Goal: Task Accomplishment & Management: Manage account settings

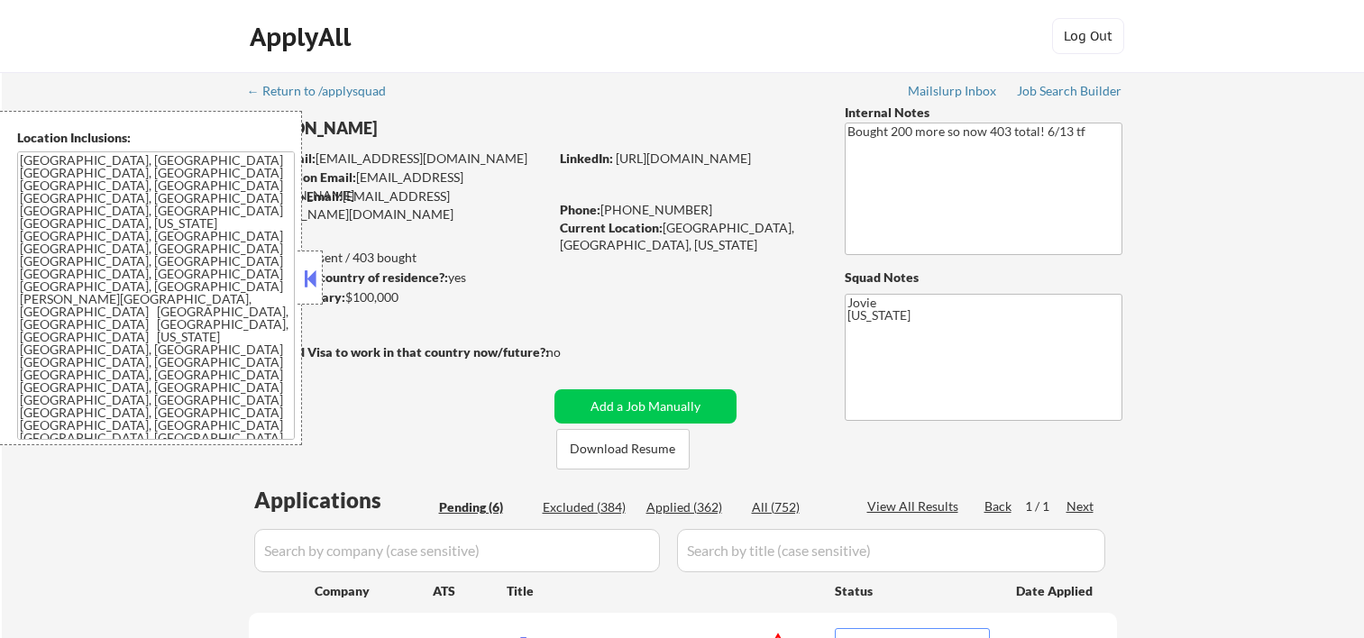
select select ""pending""
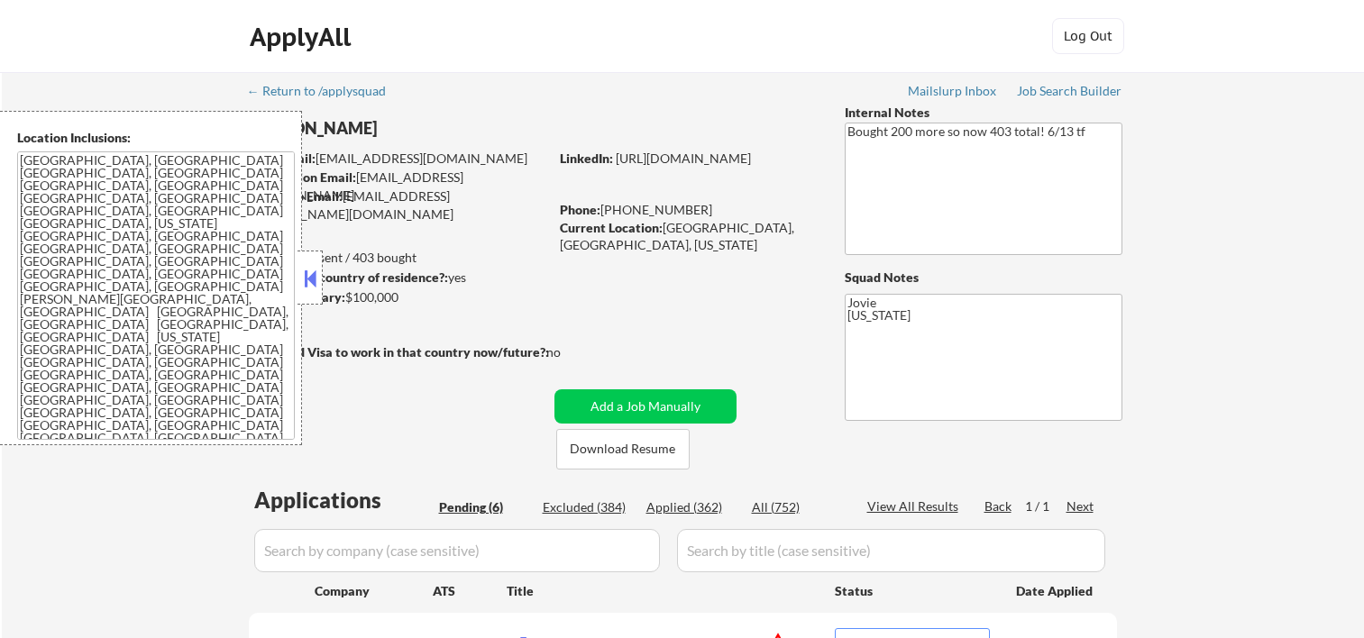
select select ""pending""
click at [317, 277] on button at bounding box center [310, 278] width 20 height 27
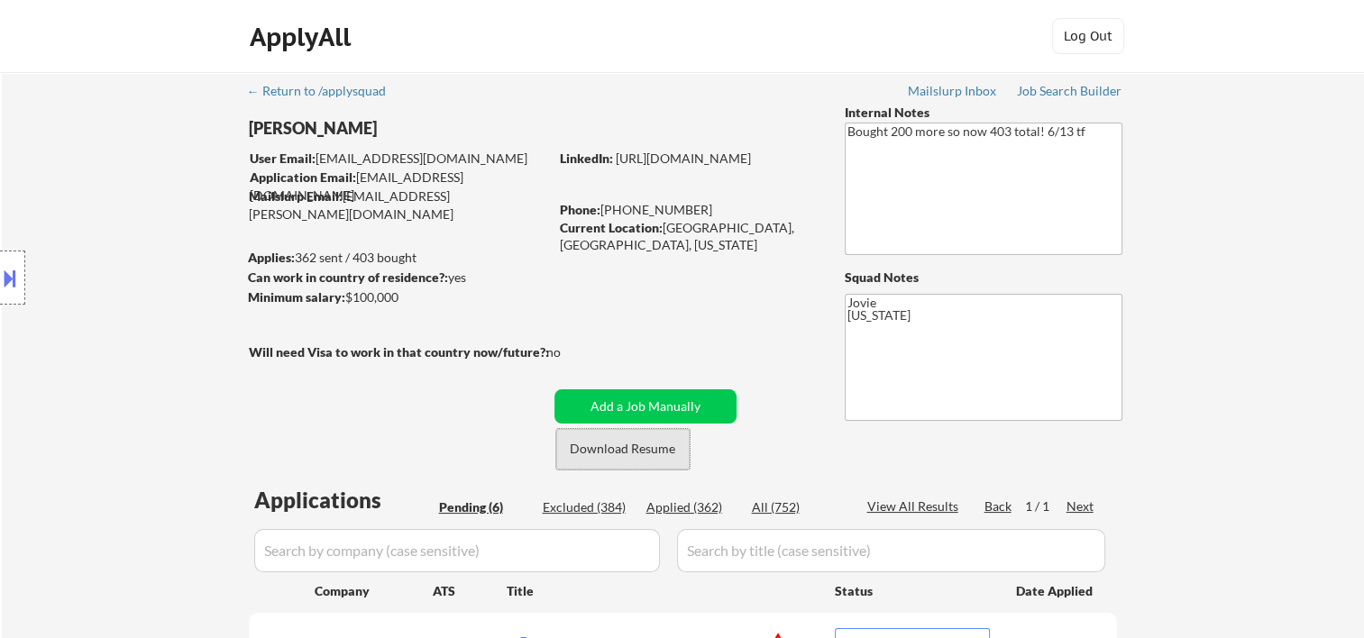
click at [580, 442] on button "Download Resume" at bounding box center [622, 449] width 133 height 41
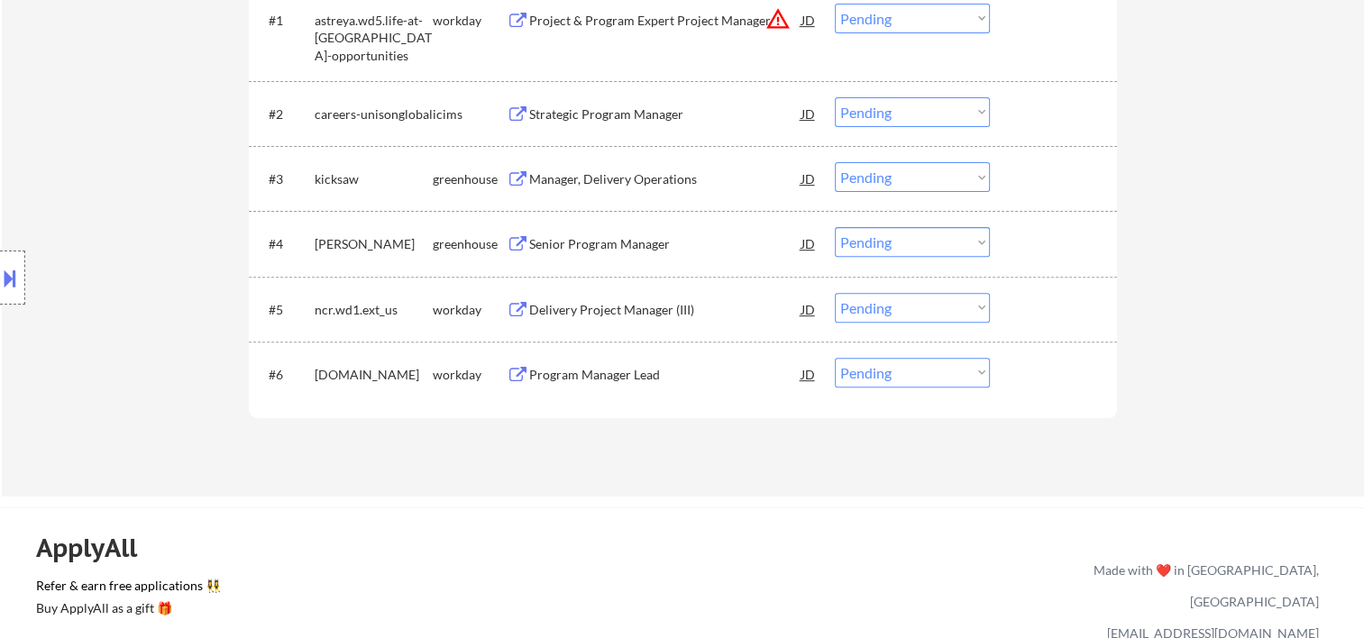
scroll to position [638, 0]
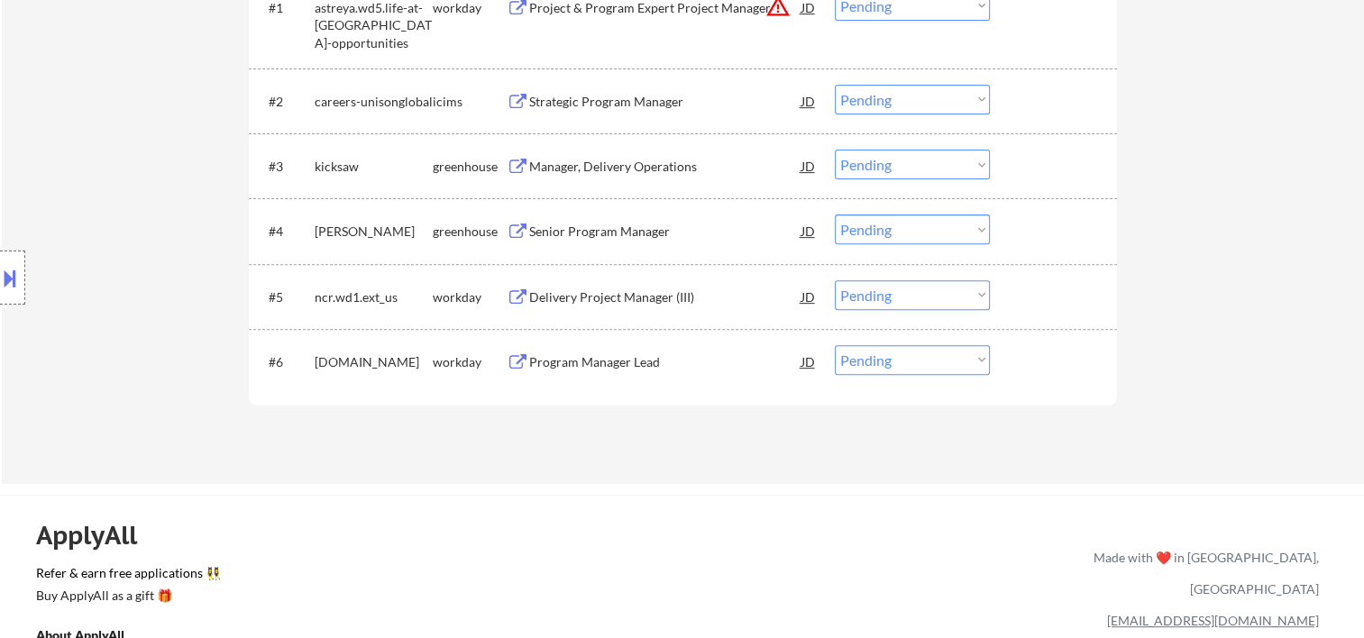
drag, startPoint x: 1039, startPoint y: 145, endPoint x: 1026, endPoint y: 152, distance: 14.1
click at [1039, 145] on div "#3 kicksaw greenhouse Manager, Delivery Operations JD Choose an option... Pendi…" at bounding box center [679, 166] width 851 height 49
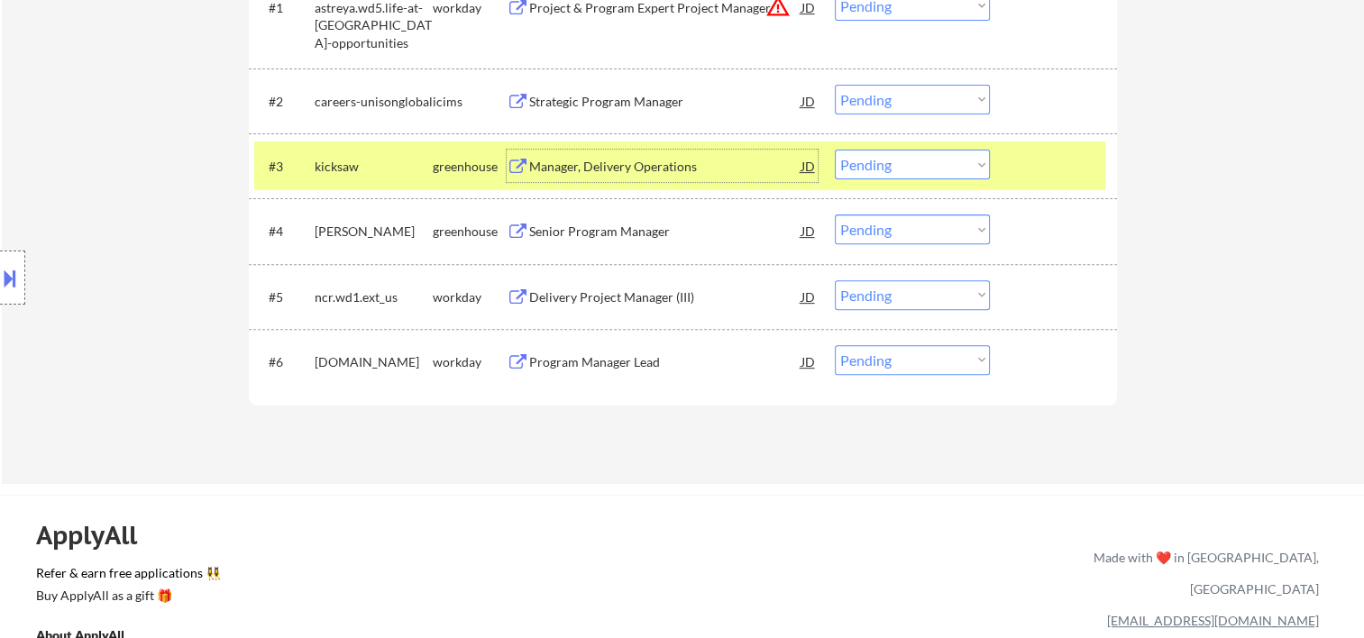
click at [664, 164] on div "Manager, Delivery Operations" at bounding box center [665, 167] width 272 height 18
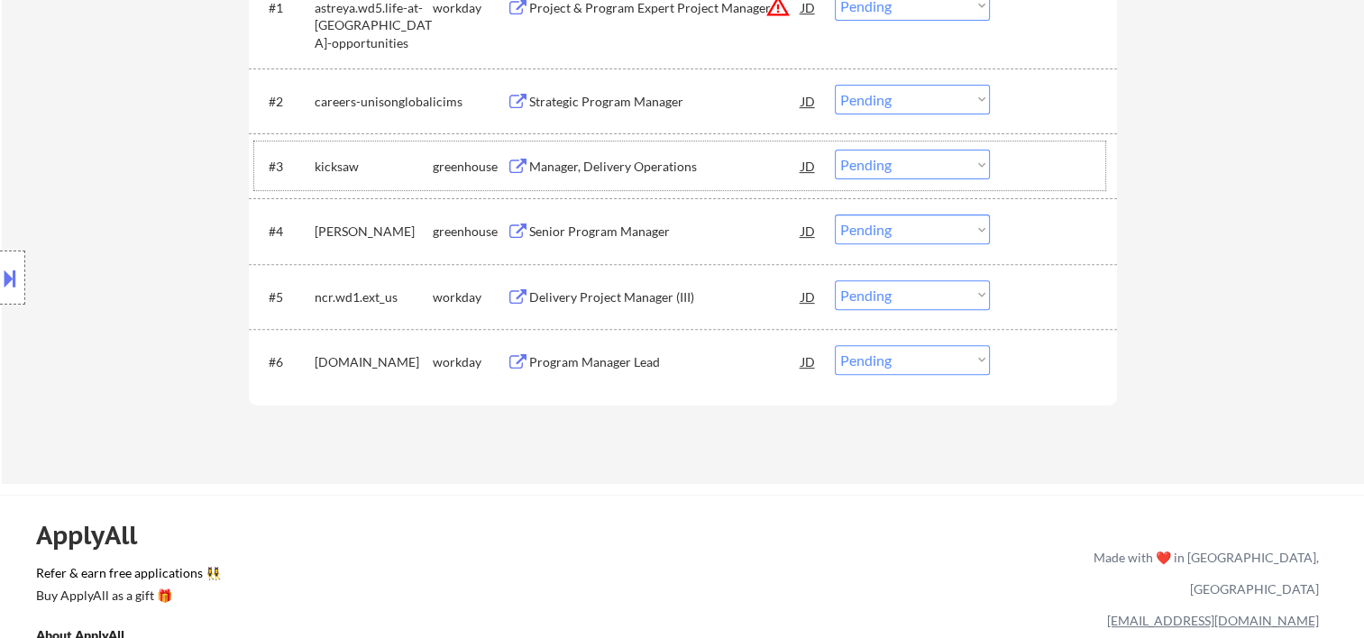
drag, startPoint x: 1035, startPoint y: 161, endPoint x: 997, endPoint y: 156, distance: 39.2
click at [1035, 161] on div at bounding box center [1055, 166] width 79 height 32
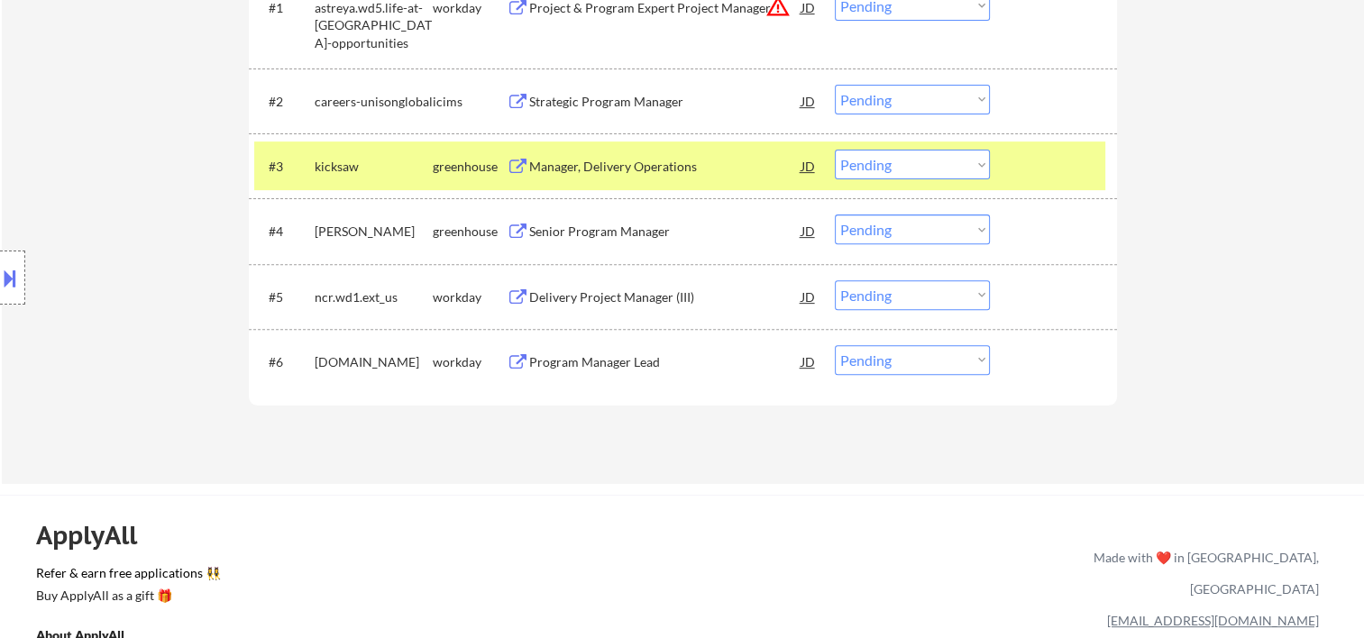
click at [987, 160] on select "Choose an option... Pending Applied Excluded (Questions) Excluded (Expired) Exc…" at bounding box center [912, 165] width 155 height 30
click at [835, 150] on select "Choose an option... Pending Applied Excluded (Questions) Excluded (Expired) Exc…" at bounding box center [912, 165] width 155 height 30
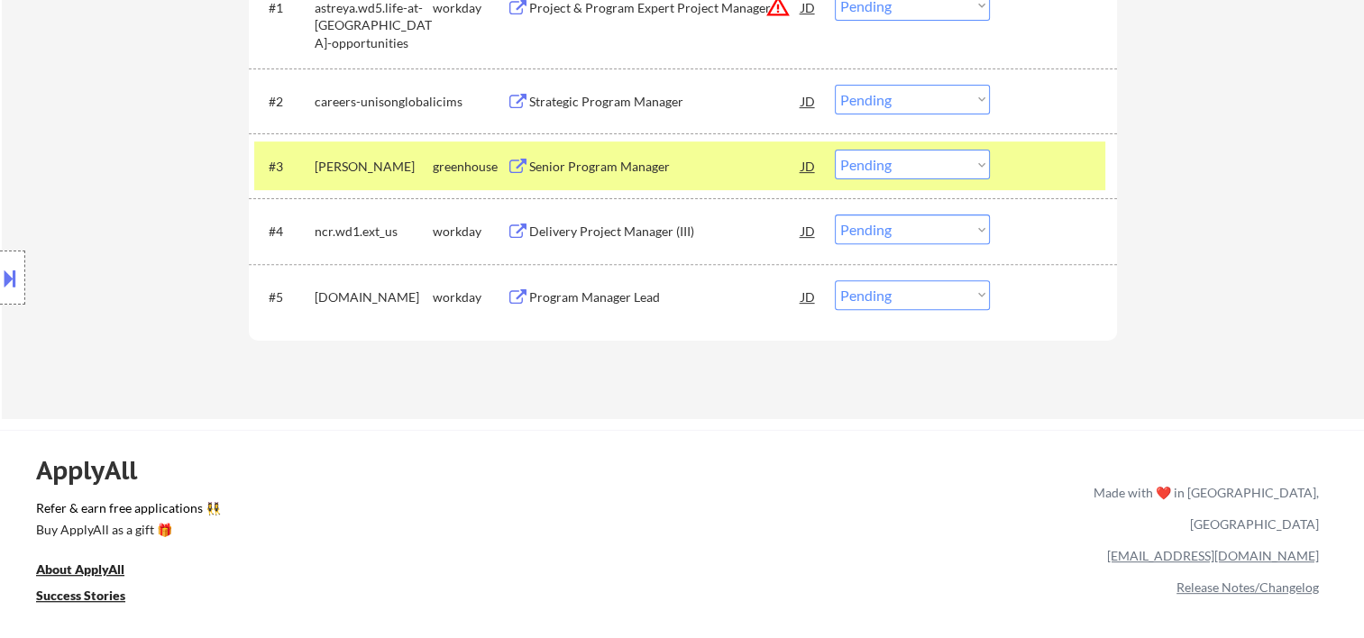
click at [559, 162] on div "Senior Program Manager" at bounding box center [665, 167] width 272 height 18
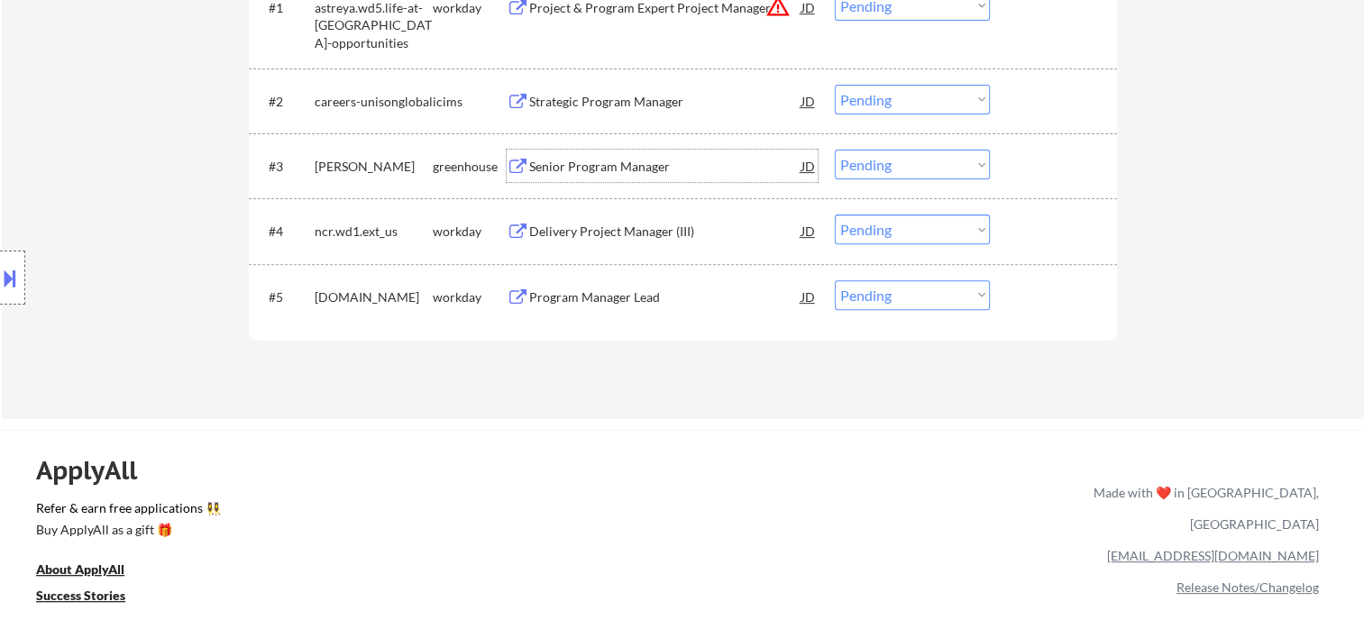
click at [1016, 169] on div at bounding box center [1055, 166] width 79 height 32
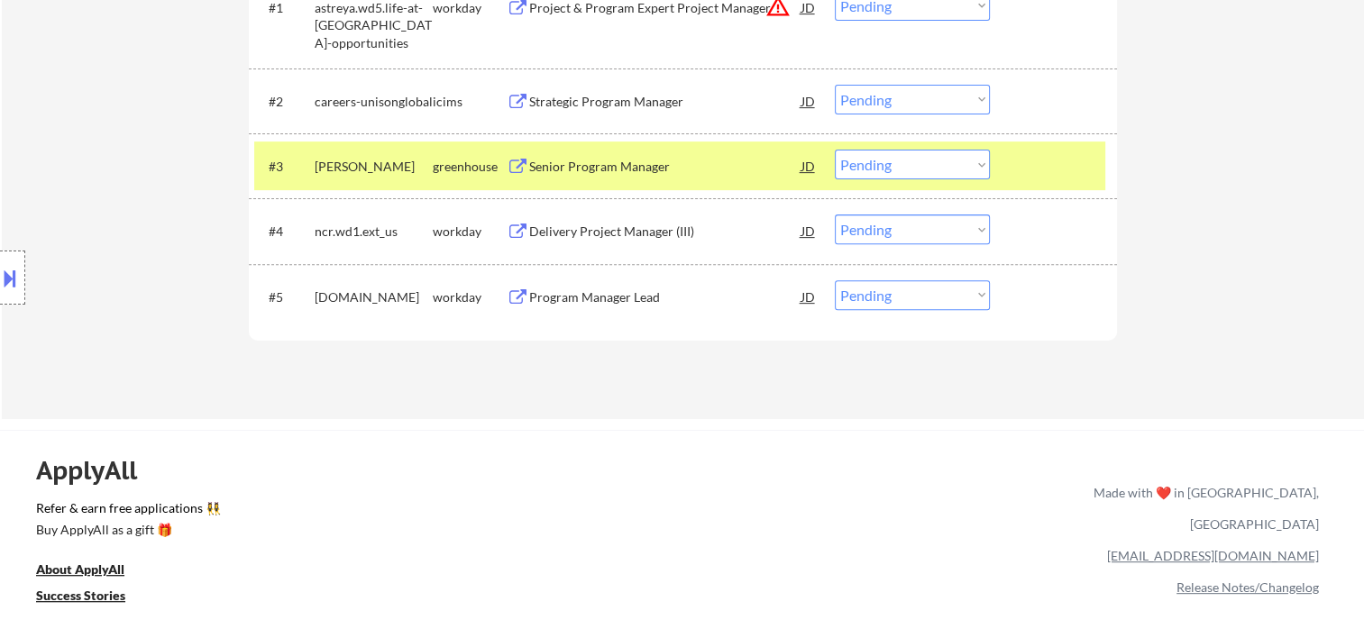
click at [973, 170] on select "Choose an option... Pending Applied Excluded (Questions) Excluded (Expired) Exc…" at bounding box center [912, 165] width 155 height 30
click at [835, 150] on select "Choose an option... Pending Applied Excluded (Questions) Excluded (Expired) Exc…" at bounding box center [912, 165] width 155 height 30
select select ""pending""
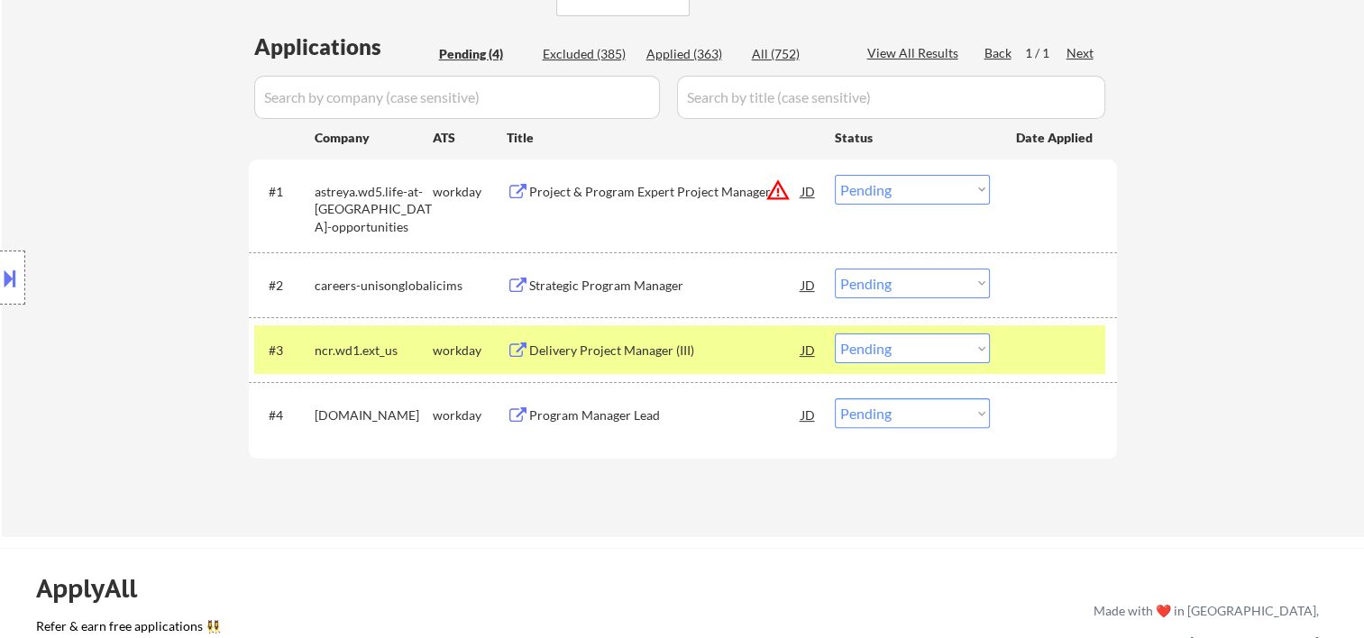
scroll to position [437, 0]
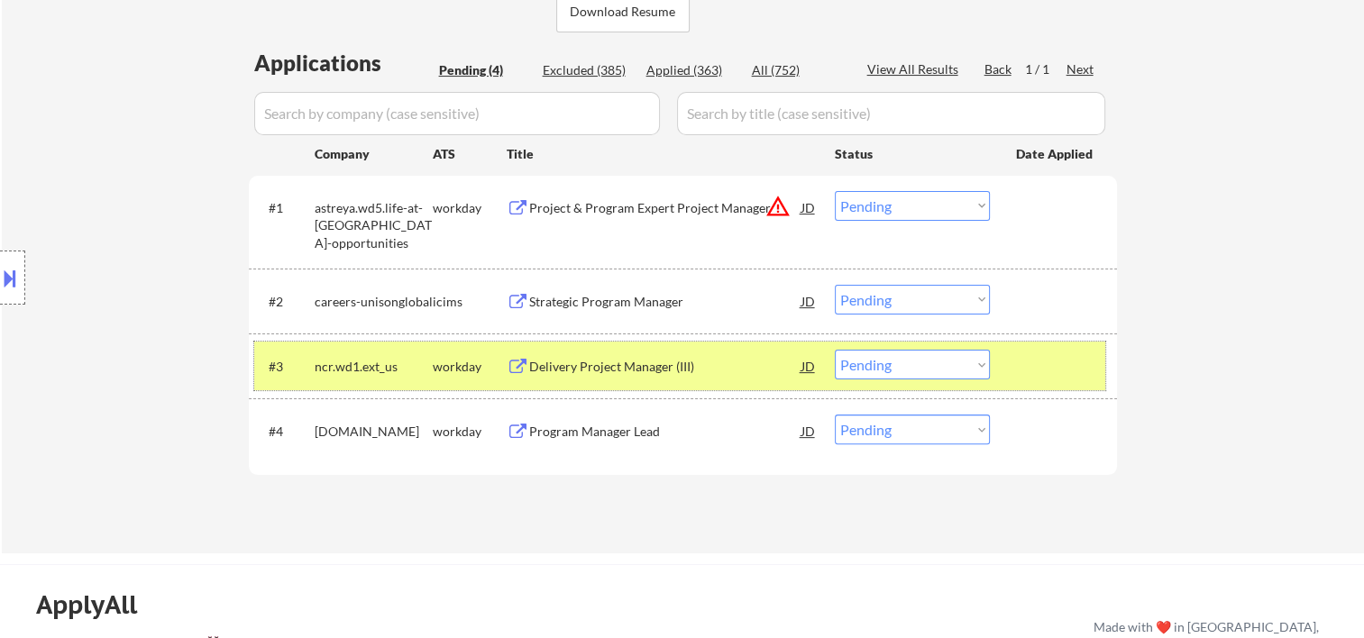
click at [1032, 354] on div at bounding box center [1055, 366] width 79 height 32
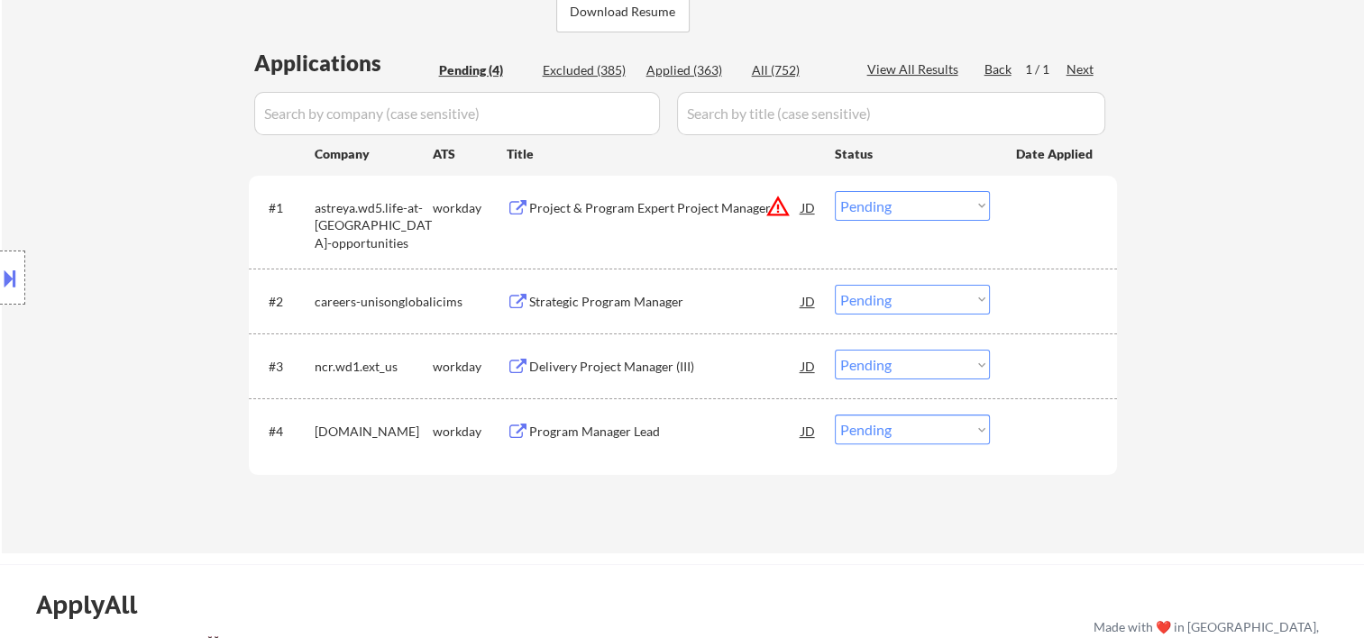
click at [1053, 211] on div at bounding box center [1055, 207] width 79 height 32
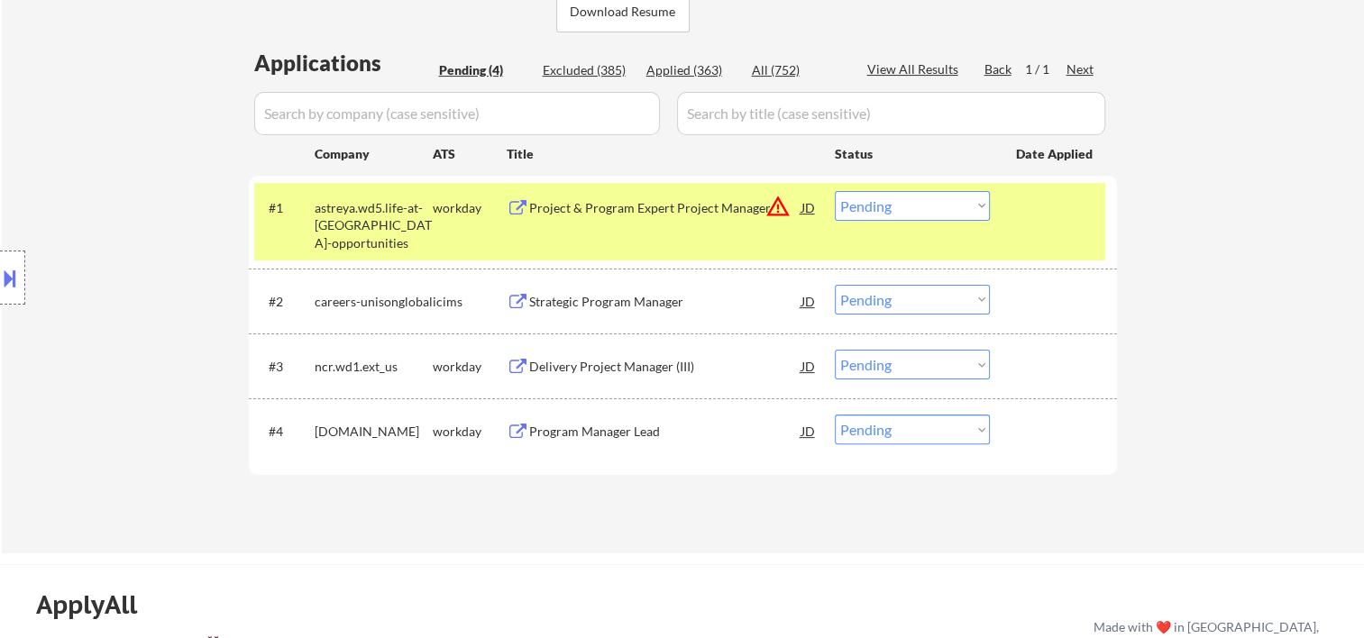
click at [556, 220] on div "Project & Program Expert Project Manager" at bounding box center [665, 207] width 272 height 32
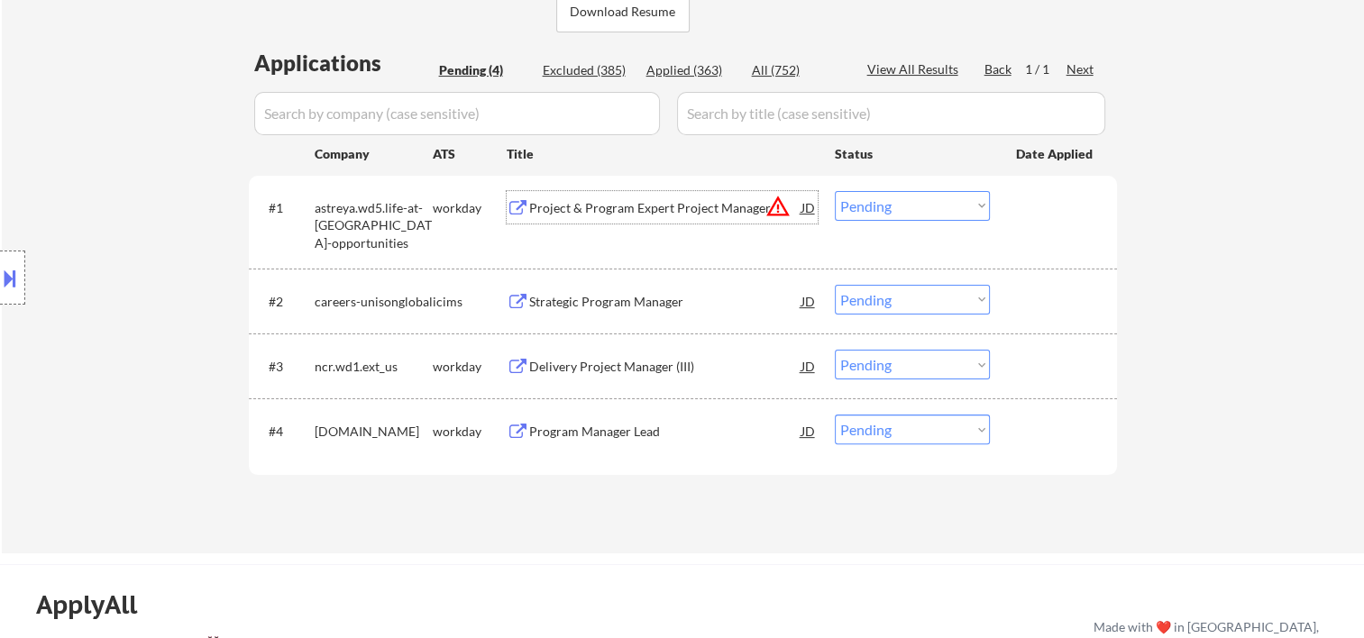
click at [1010, 206] on div "#1 astreya.wd5.life-at-astreya-opportunities workday Project & Program Expert P…" at bounding box center [679, 222] width 851 height 78
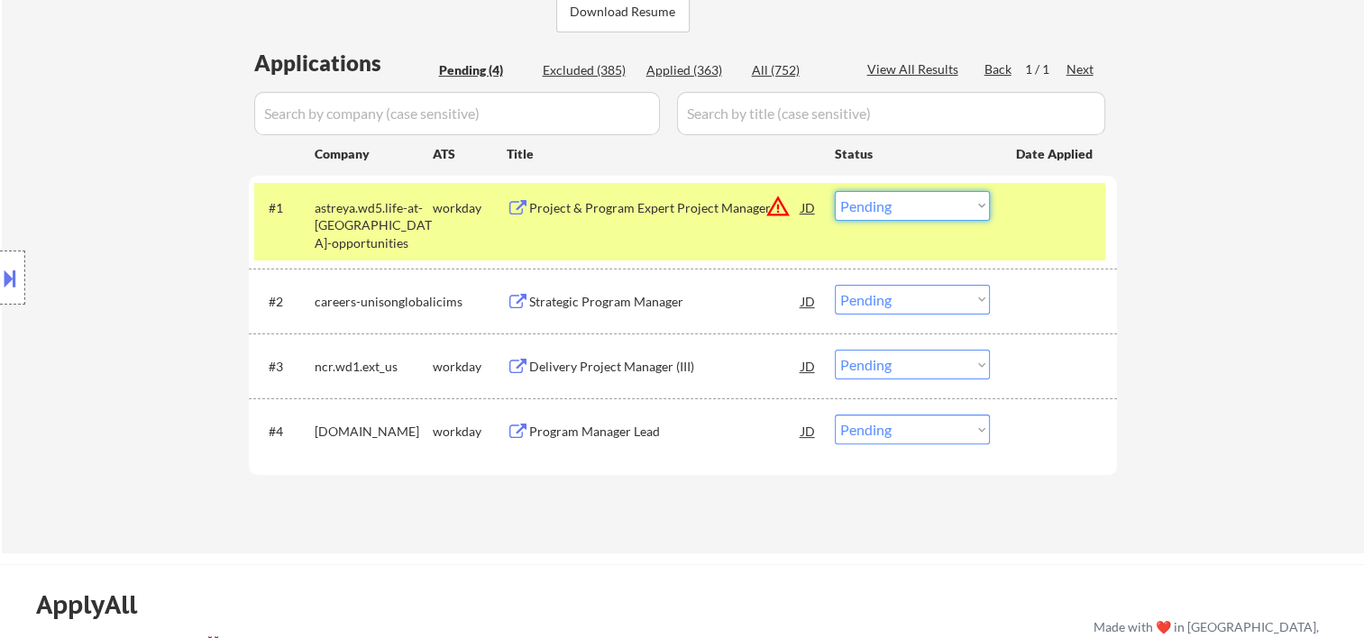
click at [974, 199] on select "Choose an option... Pending Applied Excluded (Questions) Excluded (Expired) Exc…" at bounding box center [912, 206] width 155 height 30
click at [835, 191] on select "Choose an option... Pending Applied Excluded (Questions) Excluded (Expired) Exc…" at bounding box center [912, 206] width 155 height 30
select select ""pending""
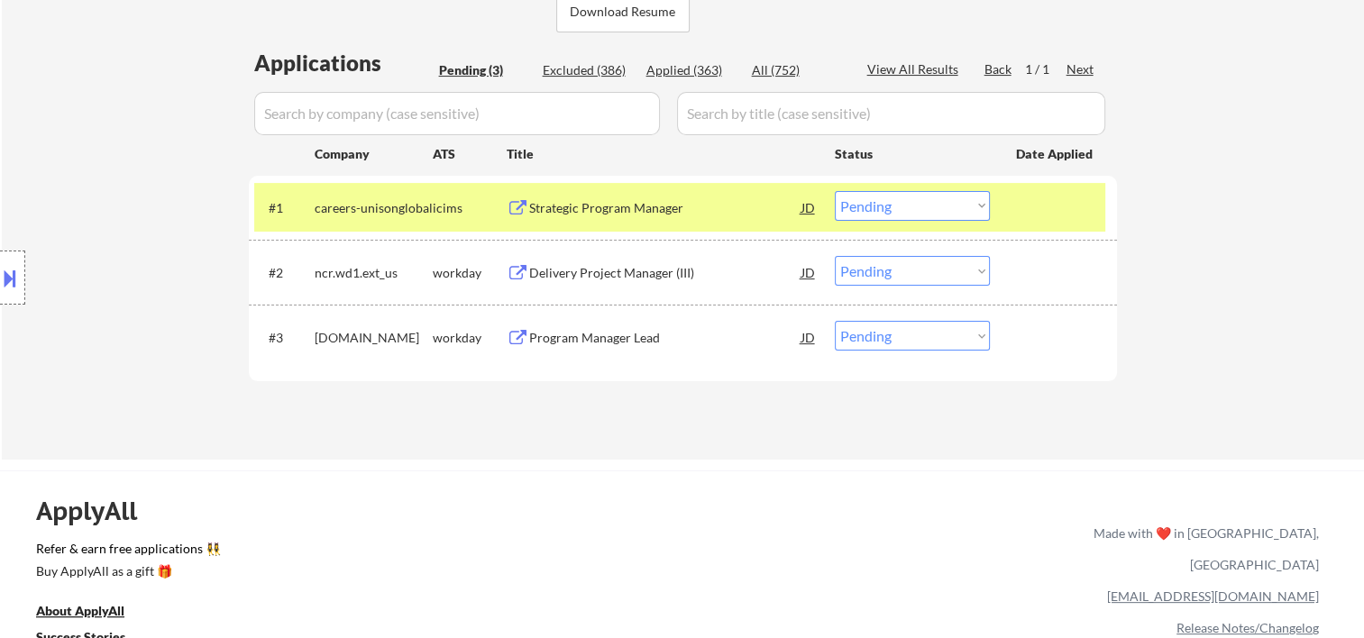
click at [1078, 211] on div at bounding box center [1055, 207] width 79 height 32
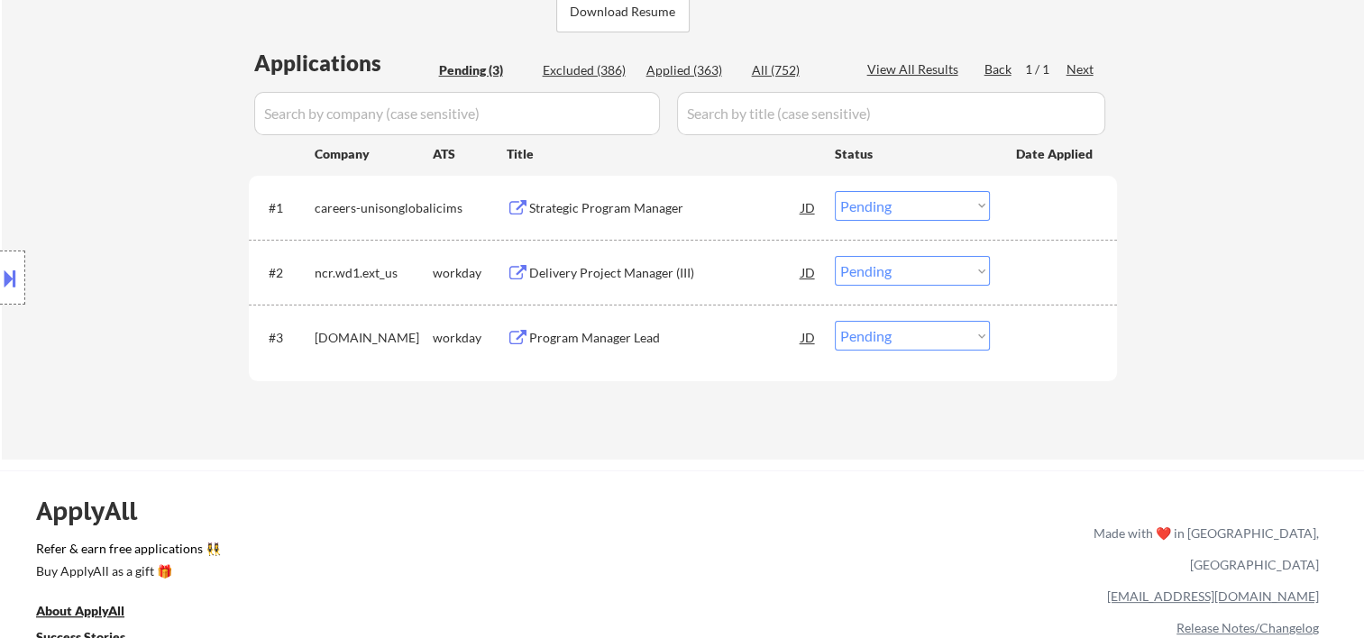
click at [1054, 274] on div at bounding box center [1055, 272] width 79 height 32
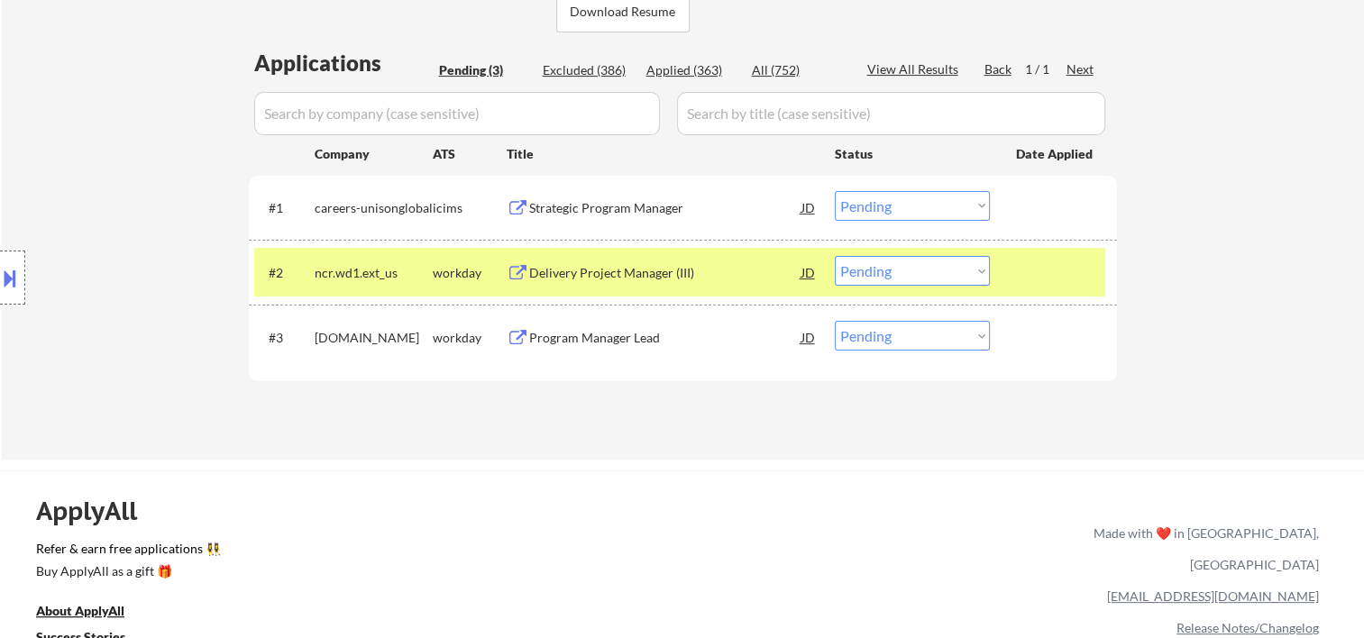
click at [707, 283] on div "Delivery Project Manager (III)" at bounding box center [665, 272] width 272 height 32
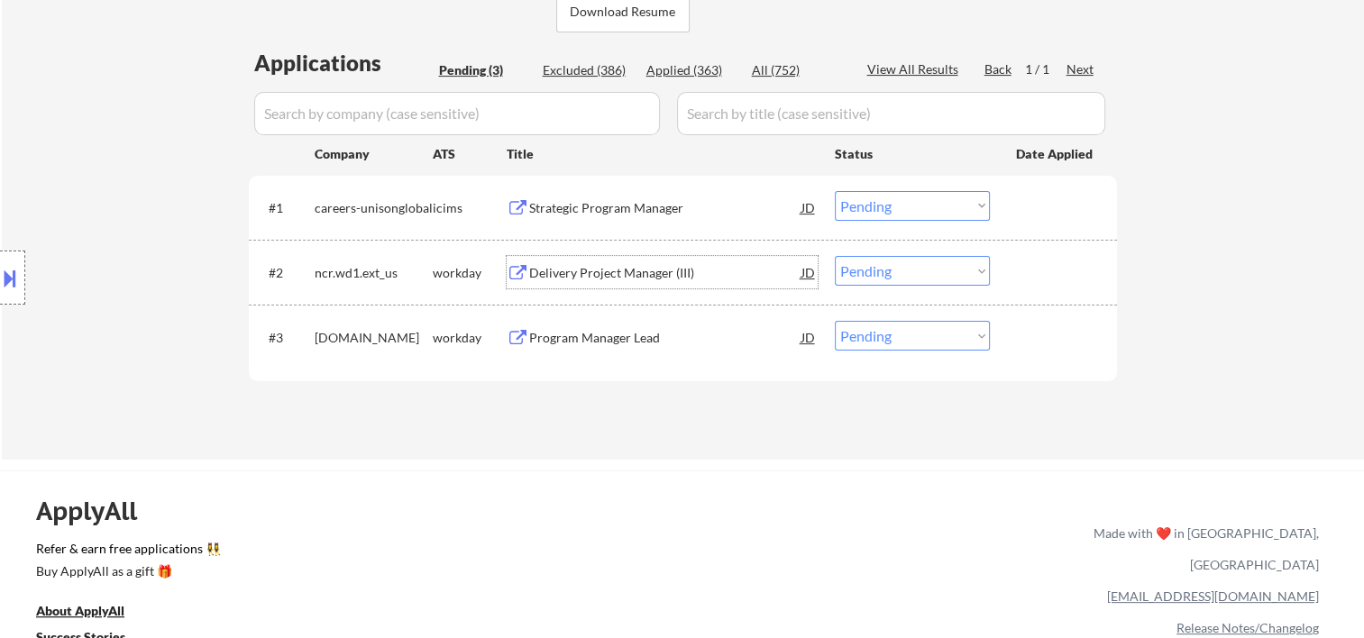
click at [545, 268] on div "Delivery Project Manager (III)" at bounding box center [665, 273] width 272 height 18
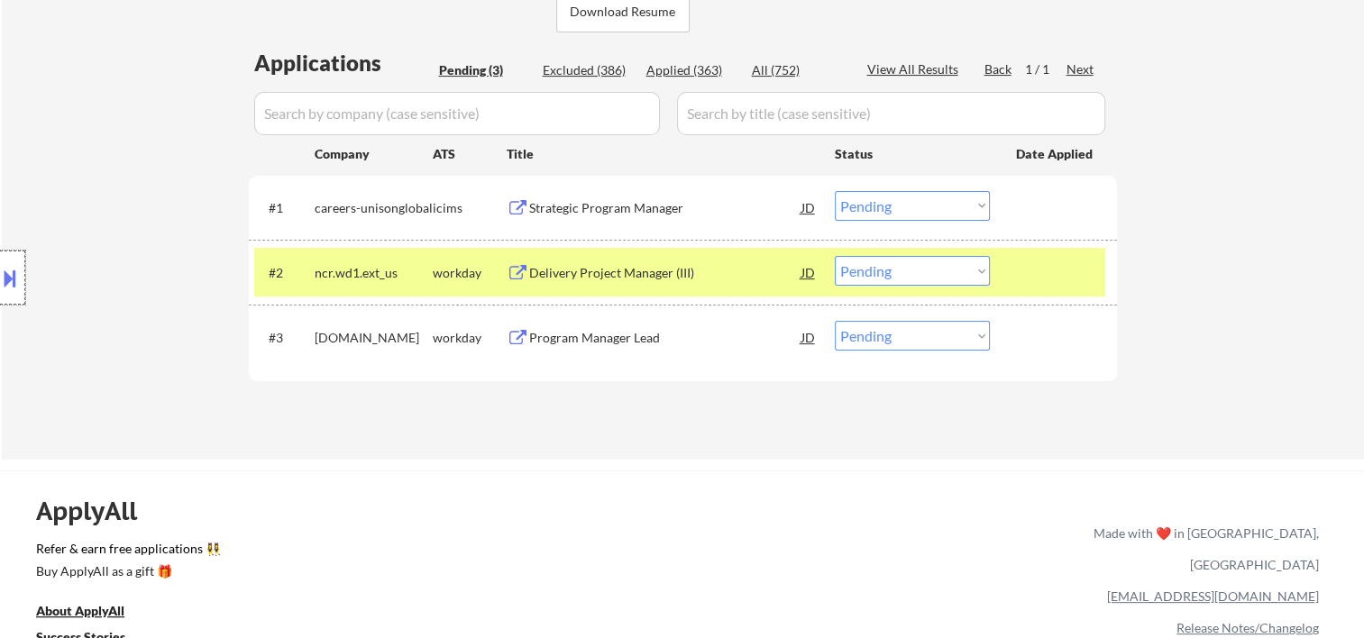
click at [14, 253] on div at bounding box center [12, 278] width 25 height 54
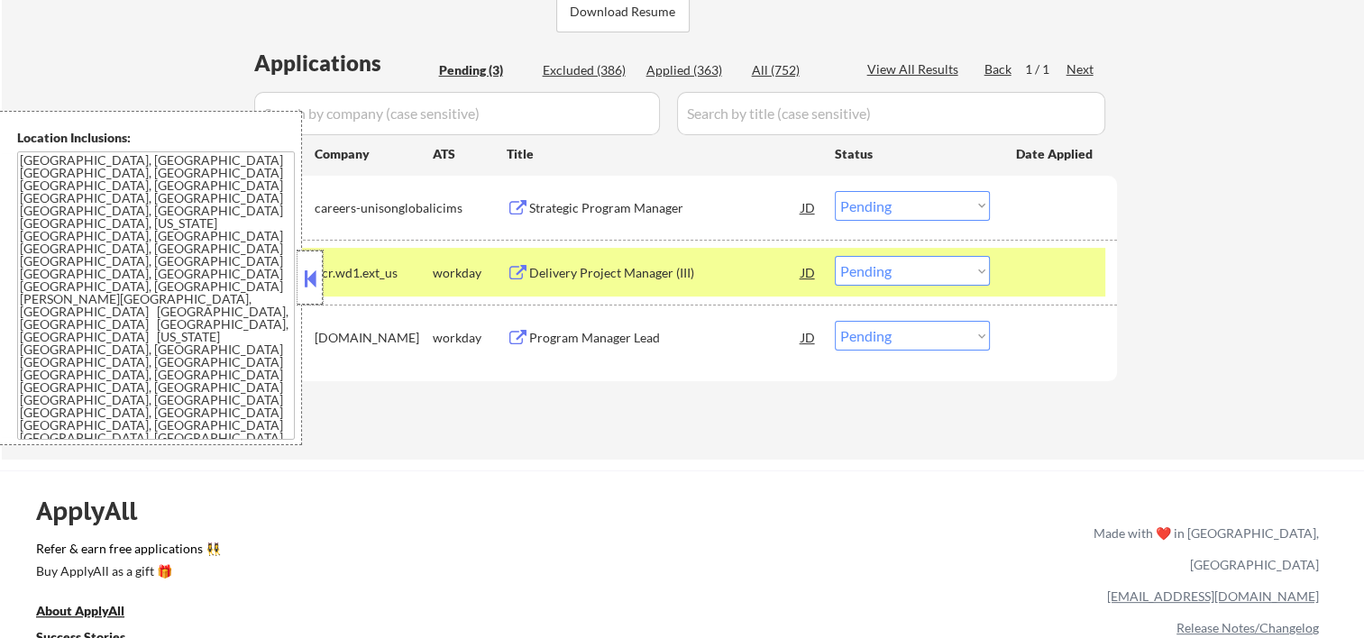
click at [312, 258] on div at bounding box center [310, 278] width 25 height 54
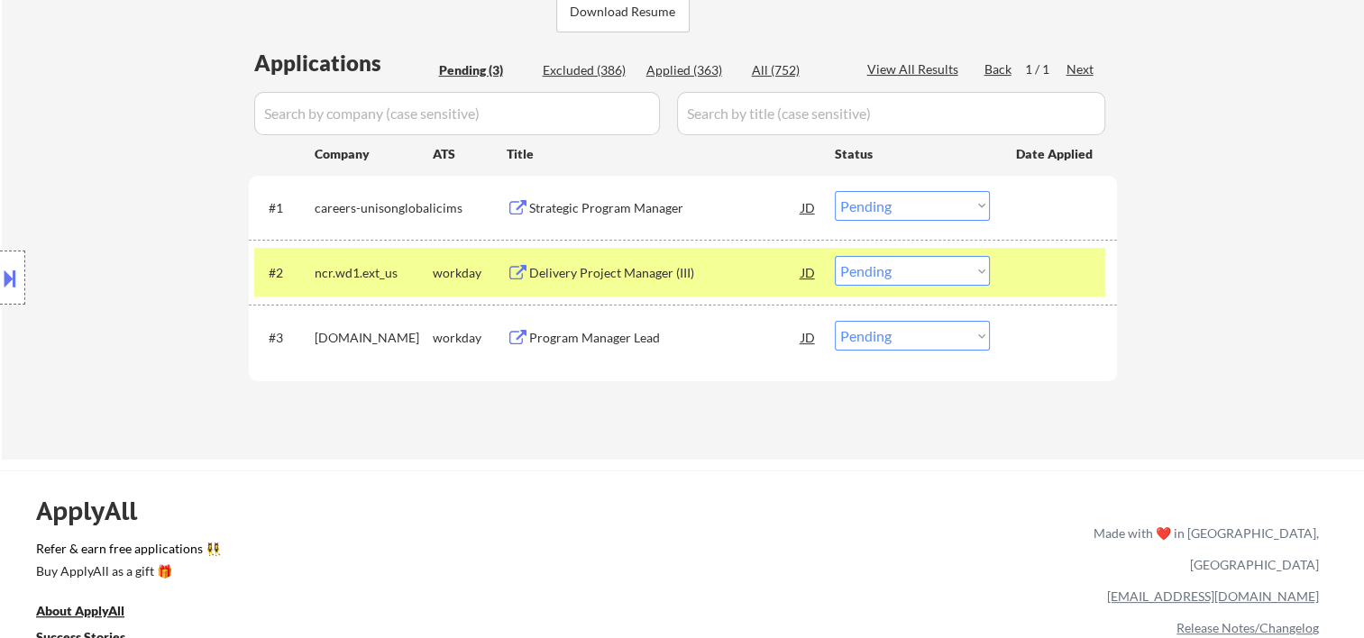
click at [20, 270] on div at bounding box center [12, 278] width 25 height 54
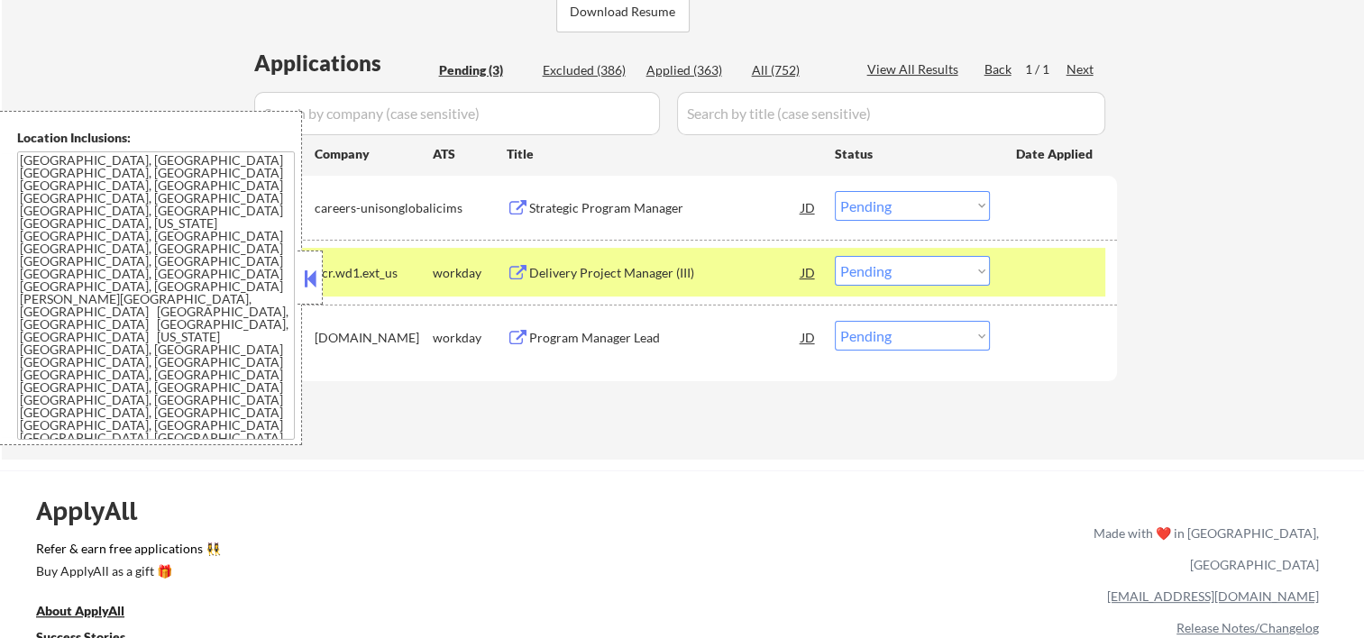
click at [574, 260] on div "Delivery Project Manager (III)" at bounding box center [665, 272] width 272 height 32
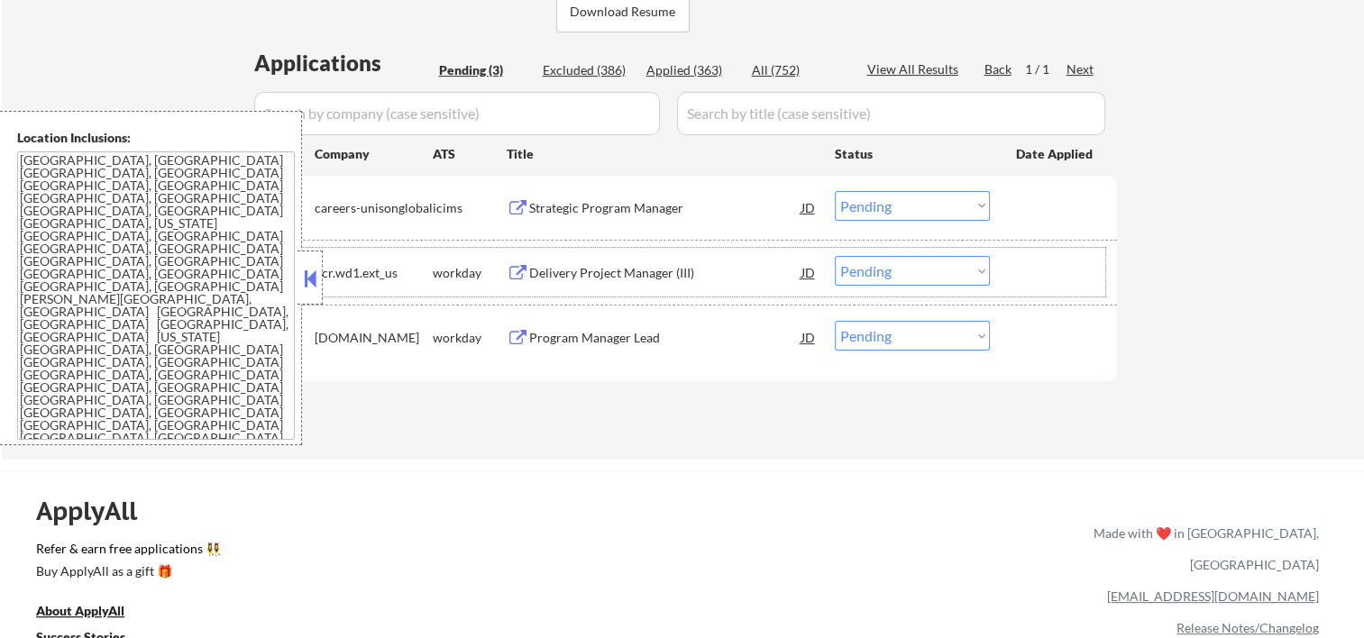
drag, startPoint x: 1026, startPoint y: 264, endPoint x: 1007, endPoint y: 258, distance: 20.0
click at [1028, 263] on div at bounding box center [1055, 272] width 79 height 32
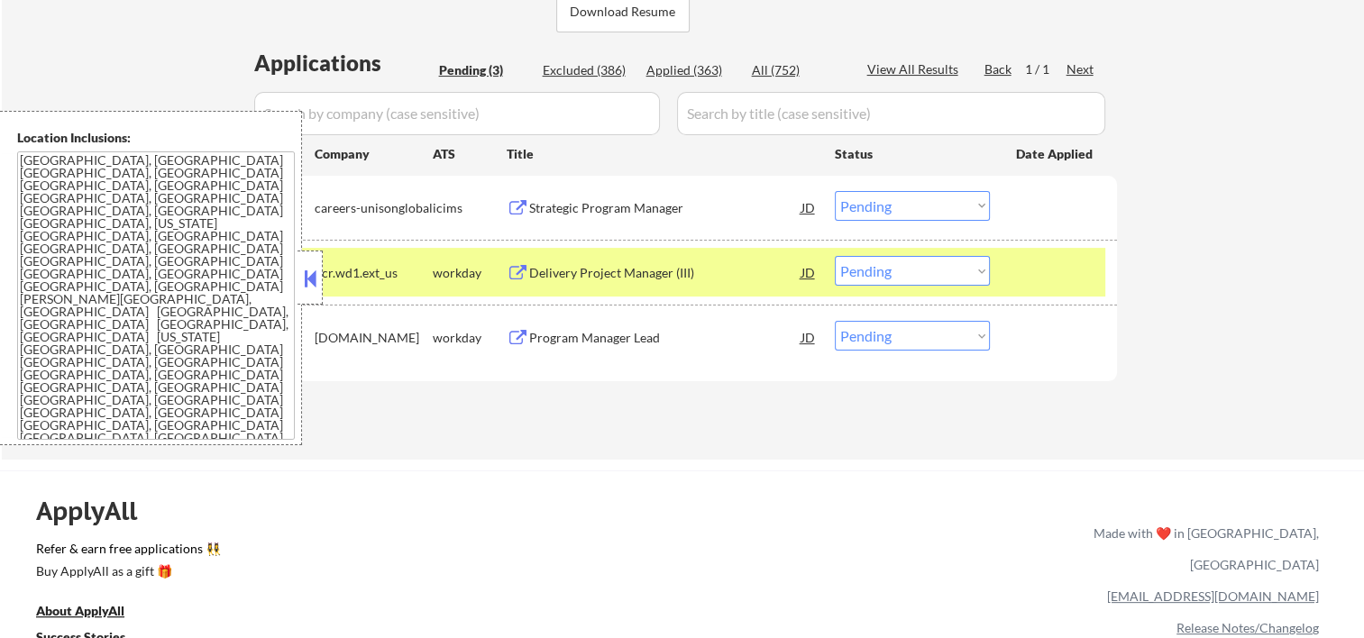
click at [981, 267] on select "Choose an option... Pending Applied Excluded (Questions) Excluded (Expired) Exc…" at bounding box center [912, 271] width 155 height 30
click at [835, 256] on select "Choose an option... Pending Applied Excluded (Questions) Excluded (Expired) Exc…" at bounding box center [912, 271] width 155 height 30
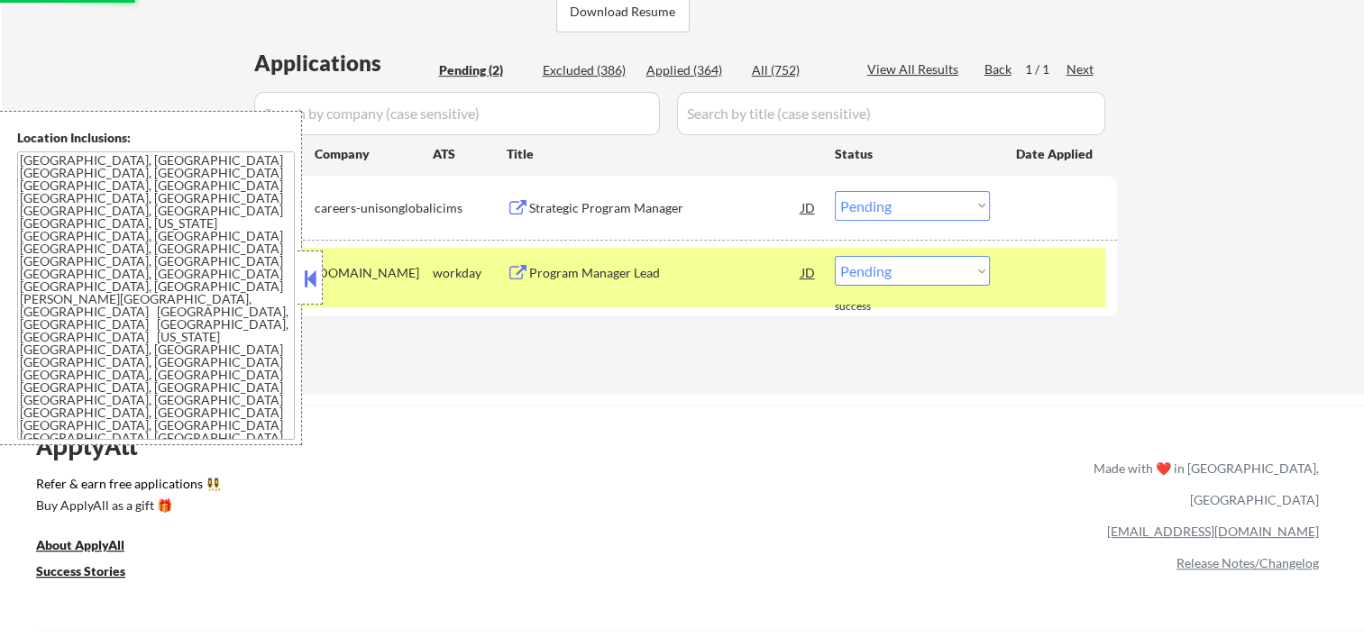
click at [310, 280] on button at bounding box center [310, 278] width 20 height 27
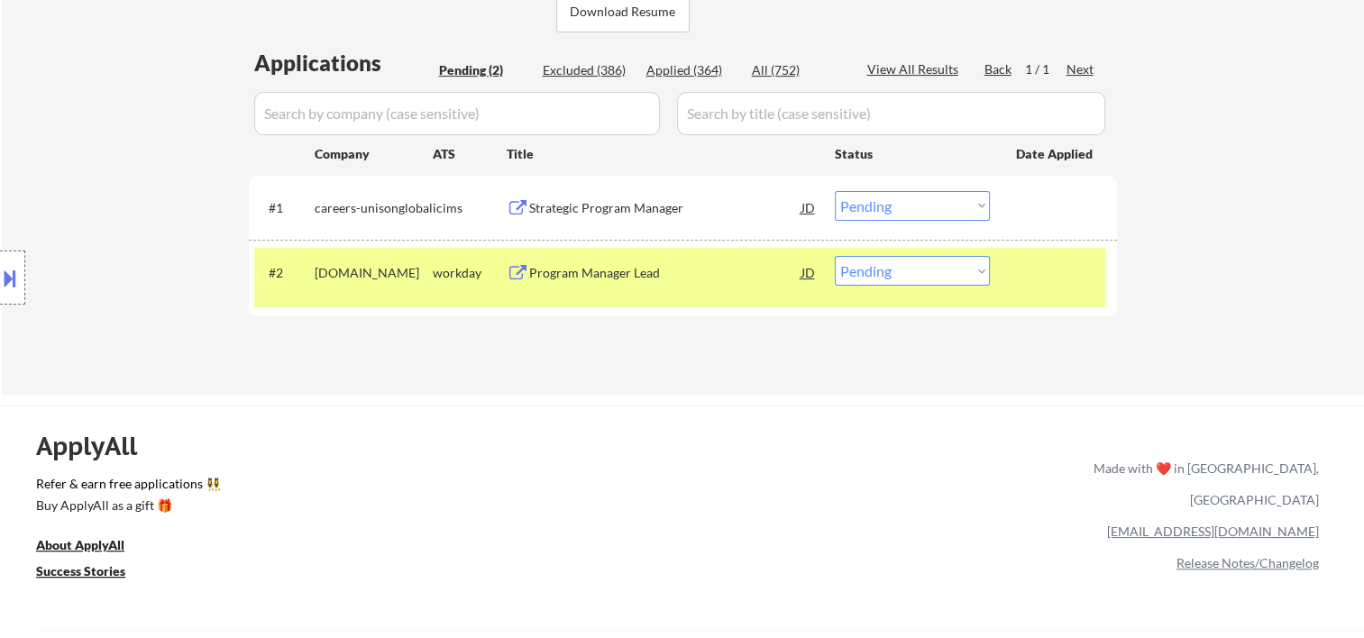
click at [1045, 262] on div at bounding box center [1055, 272] width 79 height 32
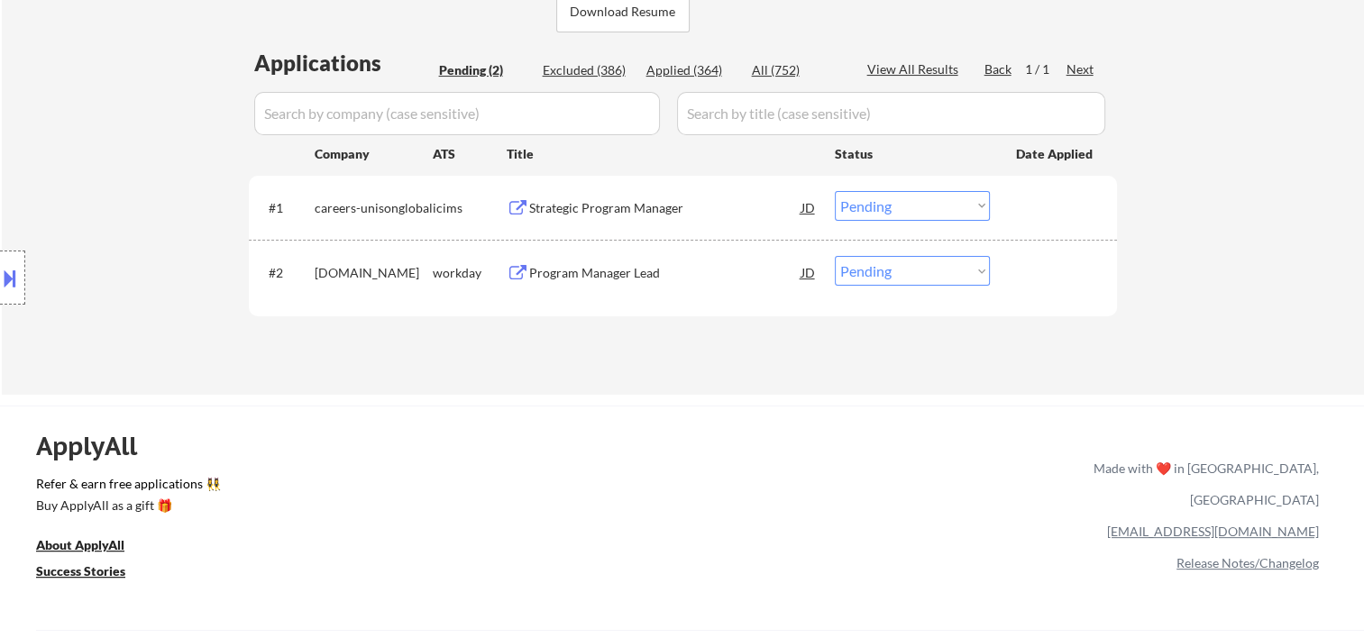
click at [1042, 265] on div at bounding box center [1055, 272] width 79 height 32
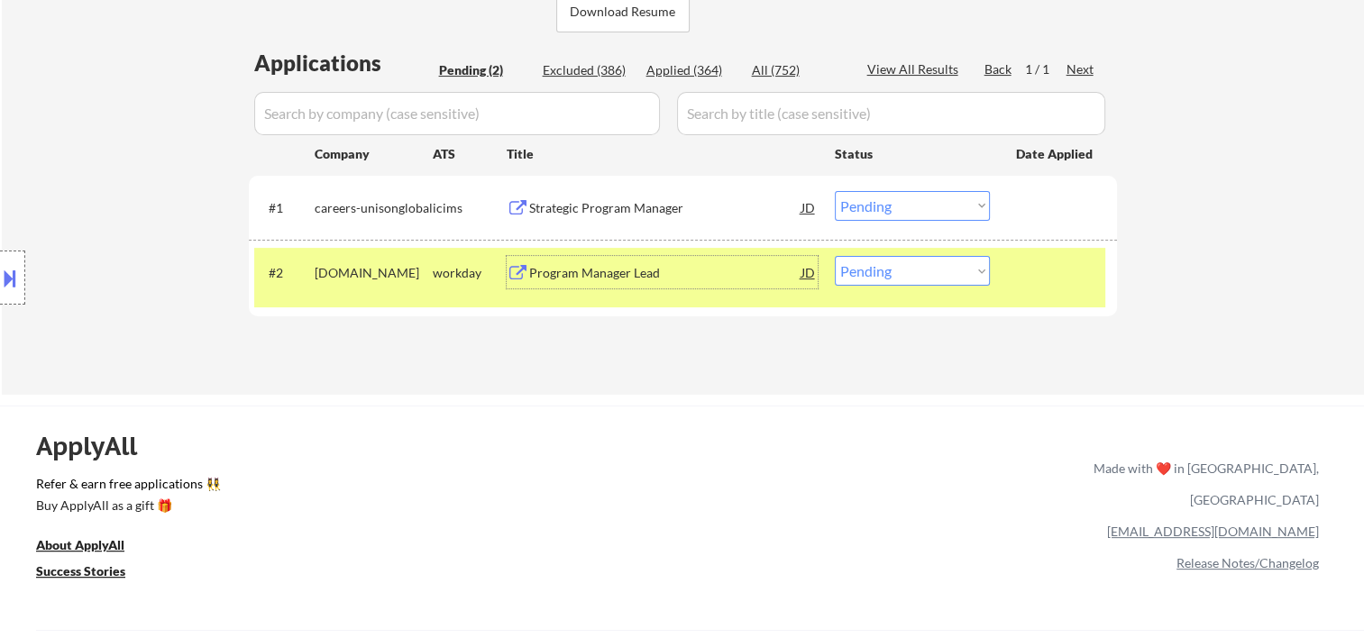
click at [592, 274] on div "Program Manager Lead" at bounding box center [665, 273] width 272 height 18
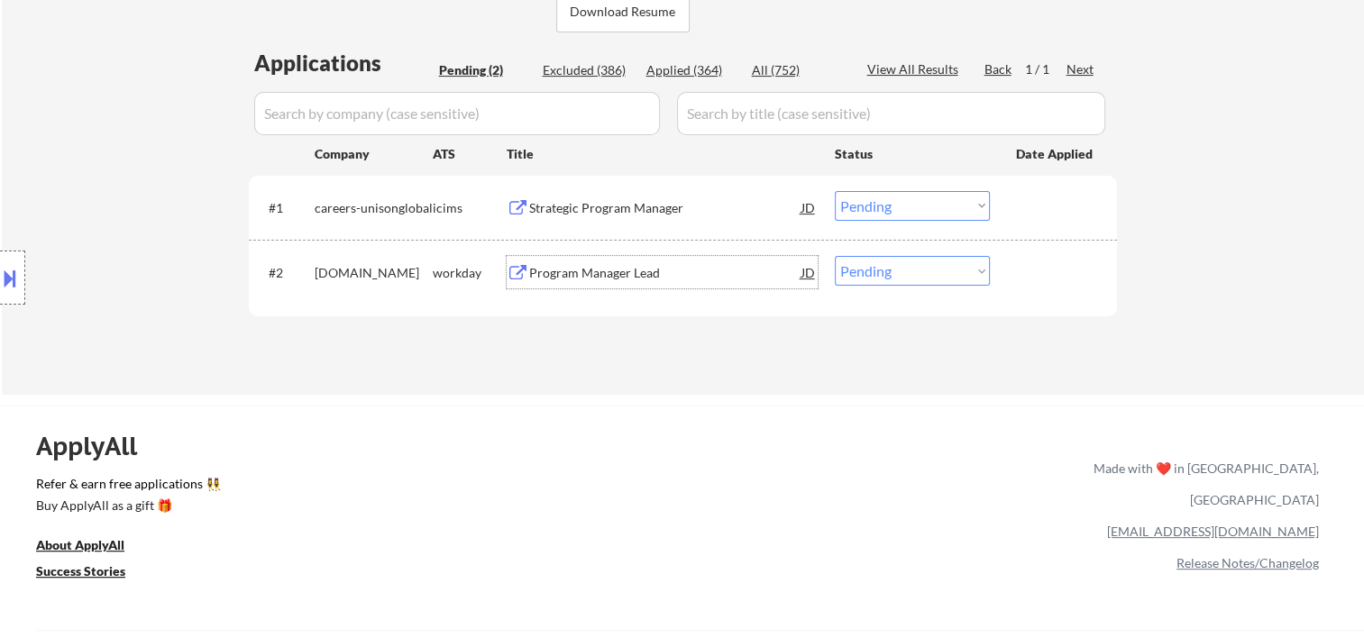
click at [684, 275] on div "Program Manager Lead" at bounding box center [665, 273] width 272 height 18
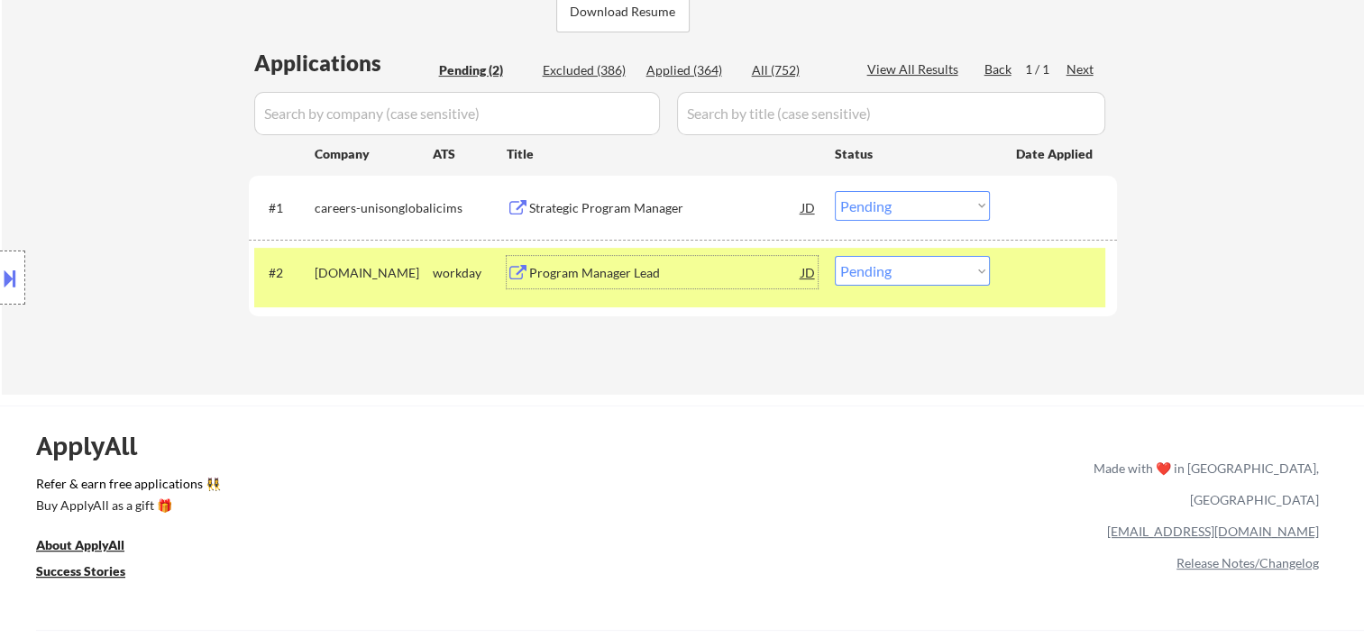
click at [965, 277] on select "Choose an option... Pending Applied Excluded (Questions) Excluded (Expired) Exc…" at bounding box center [912, 271] width 155 height 30
select select ""applied""
click at [835, 256] on select "Choose an option... Pending Applied Excluded (Questions) Excluded (Expired) Exc…" at bounding box center [912, 271] width 155 height 30
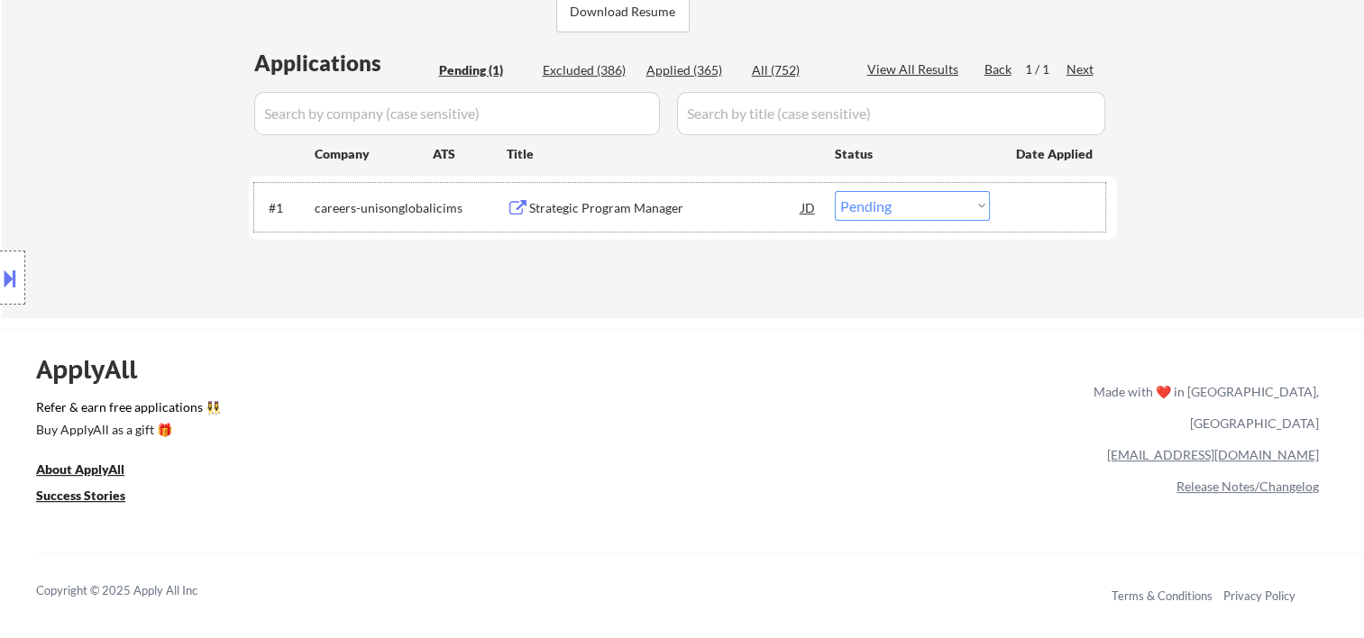
click at [1020, 209] on div at bounding box center [1055, 207] width 79 height 32
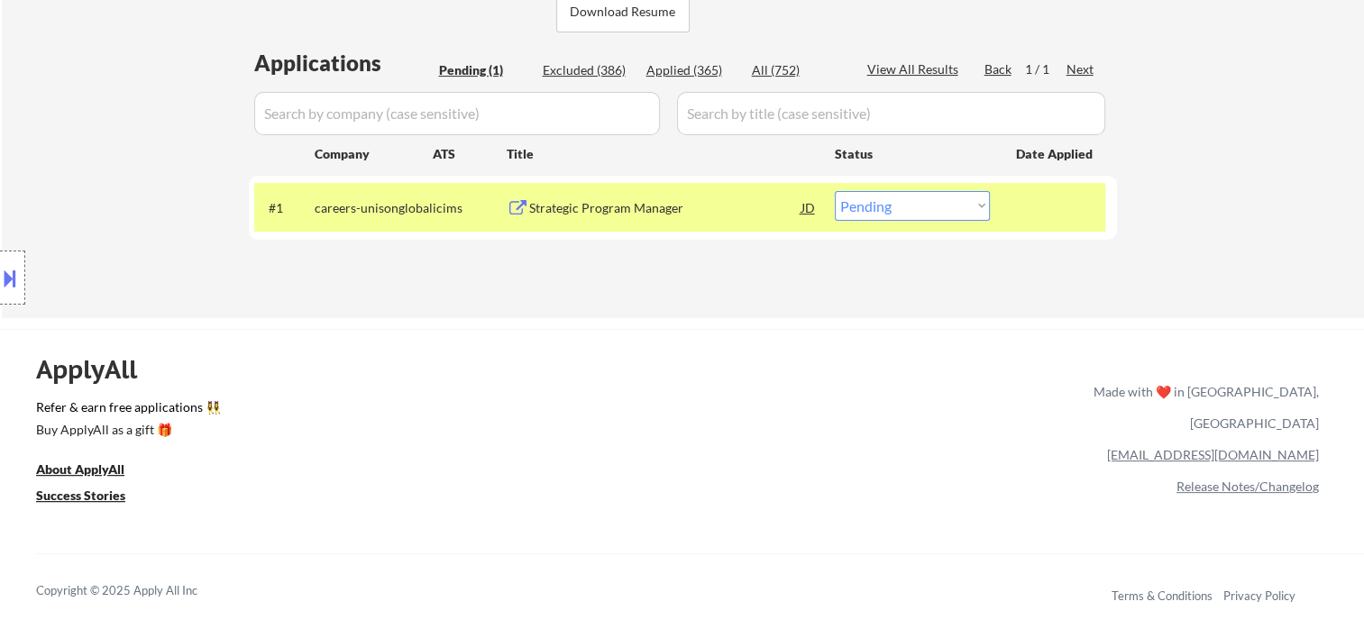
click at [736, 214] on div "Strategic Program Manager" at bounding box center [665, 208] width 272 height 18
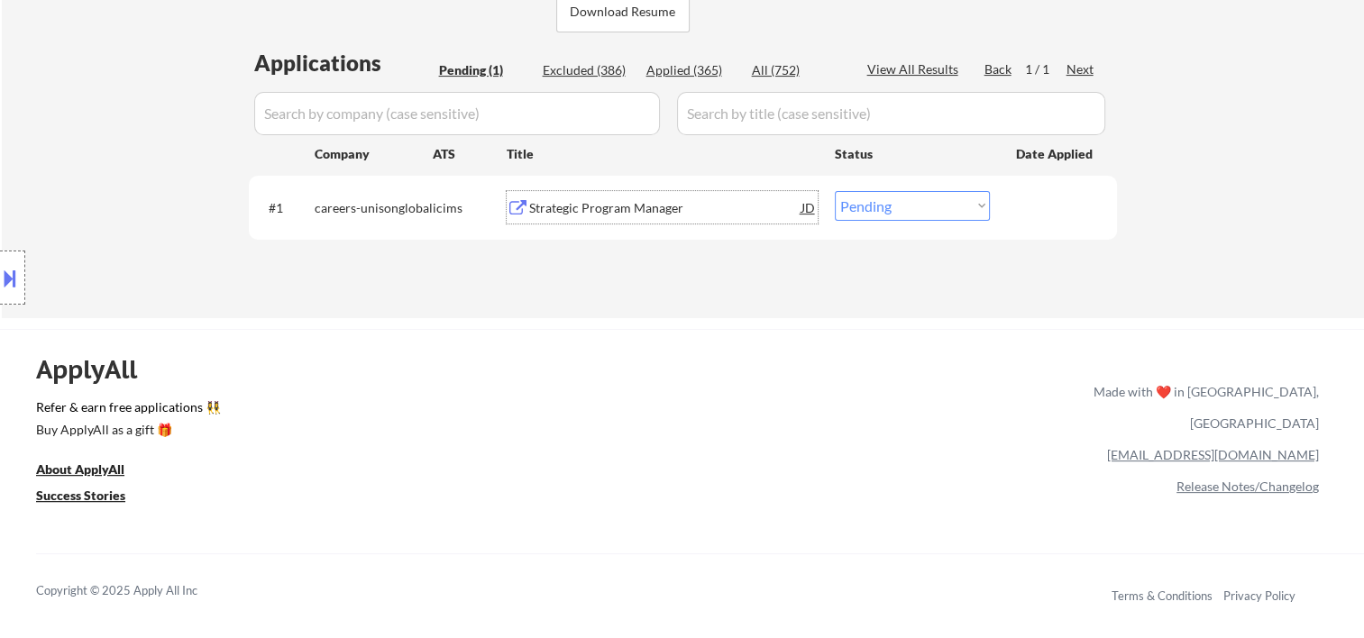
click at [1015, 191] on div "#1 careers-unisonglobal icims Strategic Program Manager JD warning_amber Choose…" at bounding box center [679, 207] width 851 height 49
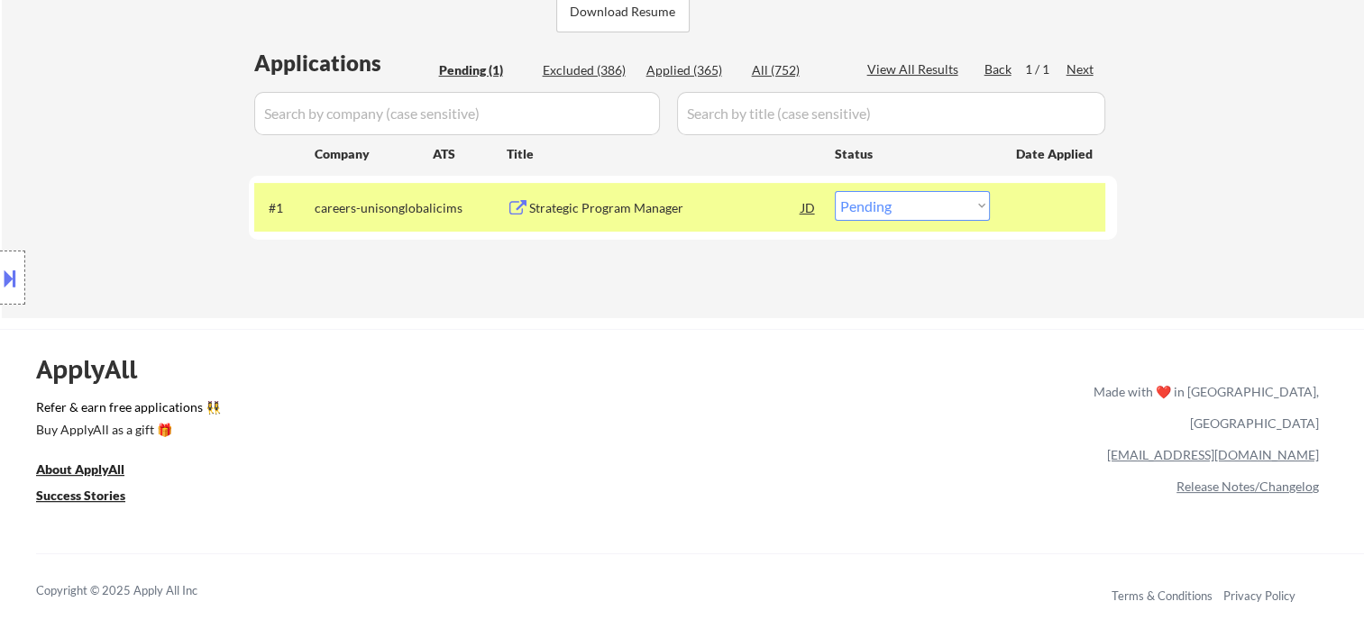
click at [978, 201] on select "Choose an option... Pending Applied Excluded (Questions) Excluded (Expired) Exc…" at bounding box center [912, 206] width 155 height 30
select select ""applied""
click at [835, 191] on select "Choose an option... Pending Applied Excluded (Questions) Excluded (Expired) Exc…" at bounding box center [912, 206] width 155 height 30
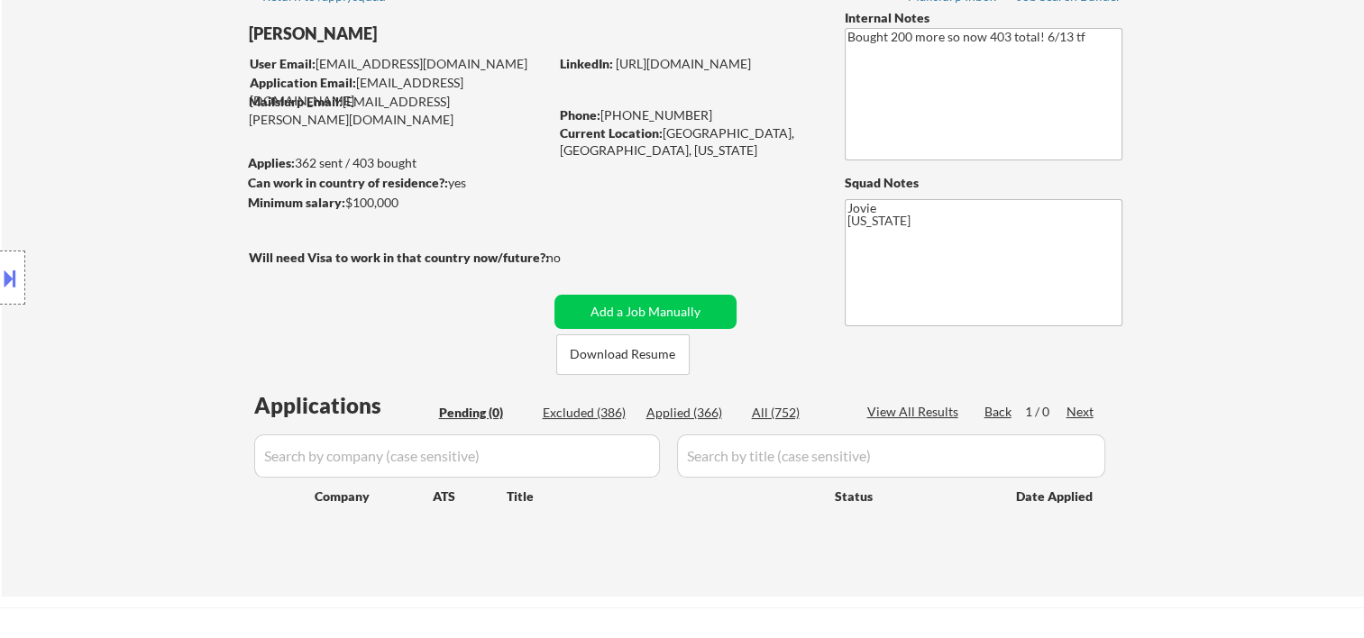
scroll to position [0, 0]
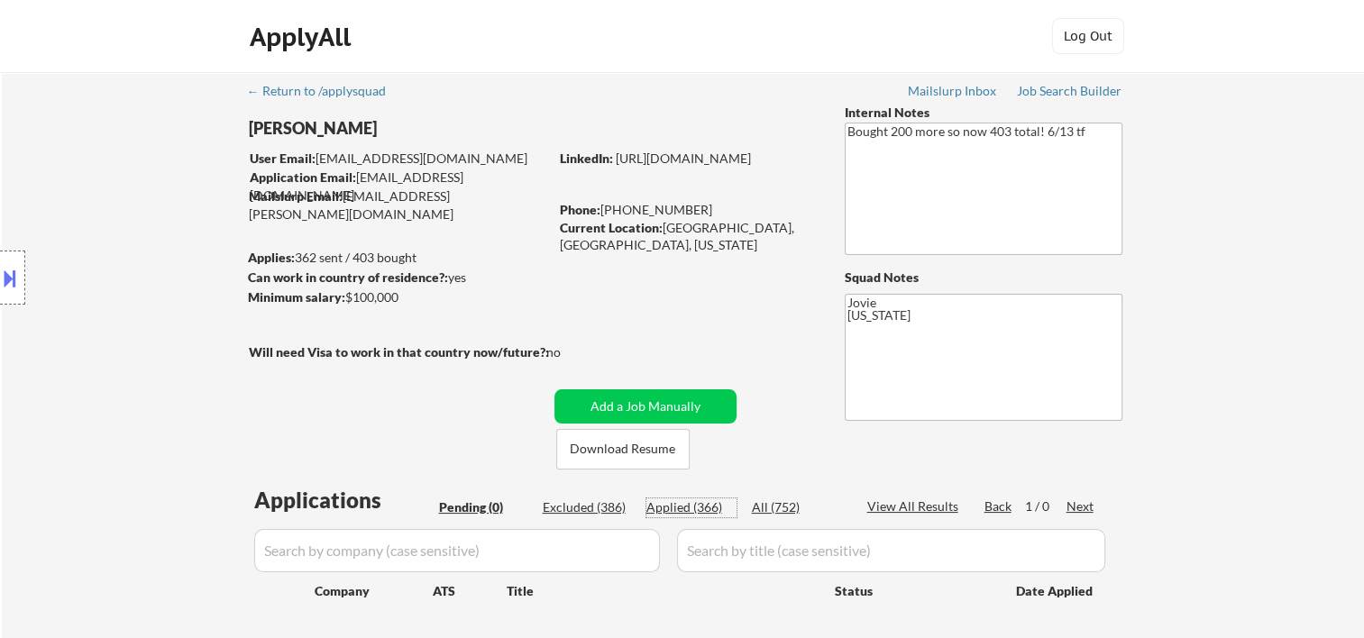
click at [691, 509] on div "Applied (366)" at bounding box center [692, 508] width 90 height 18
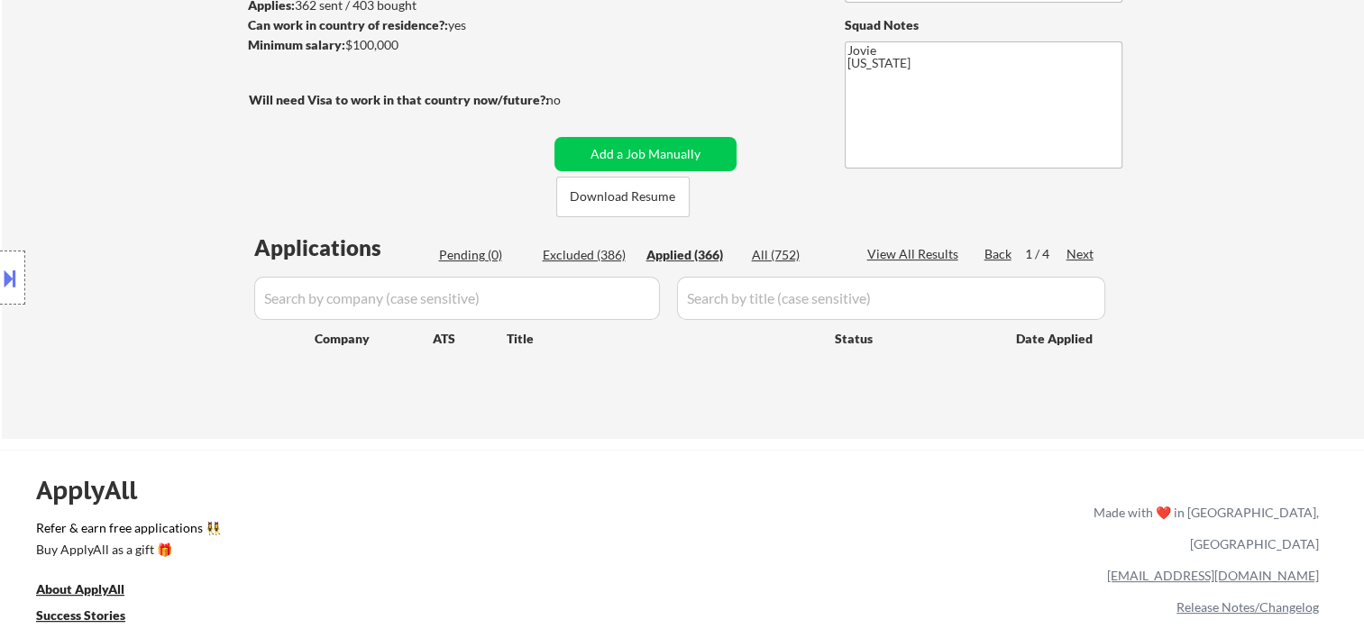
select select ""applied""
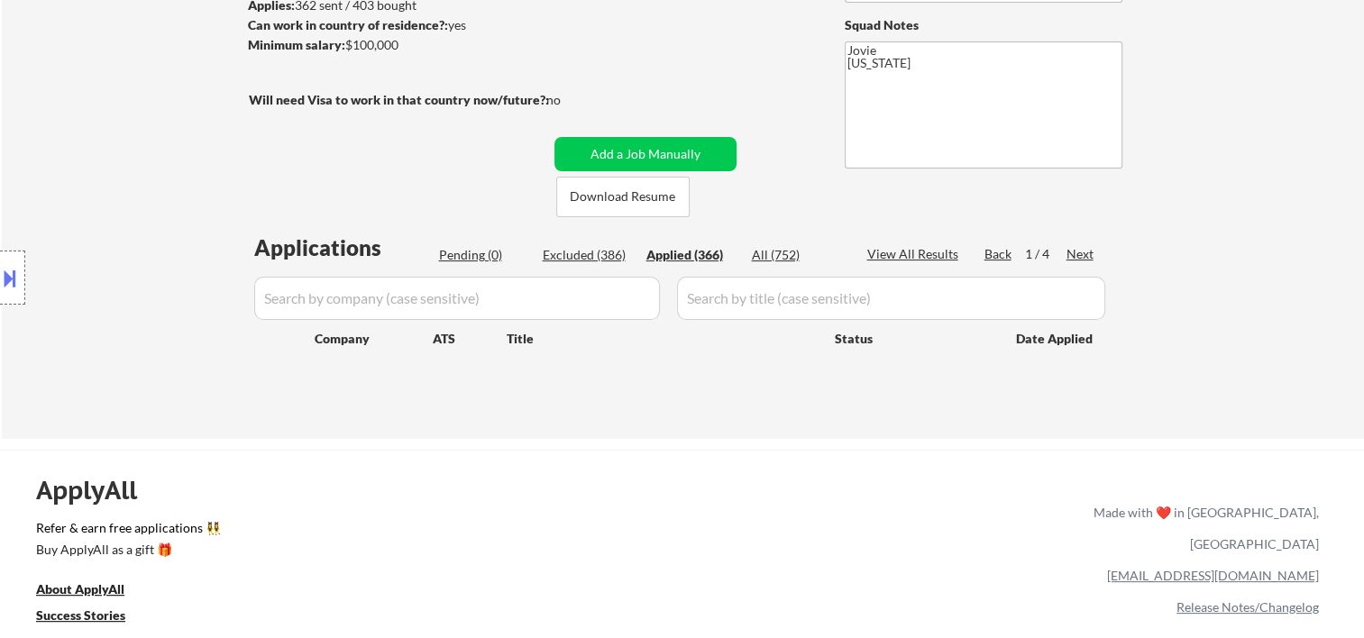
select select ""applied""
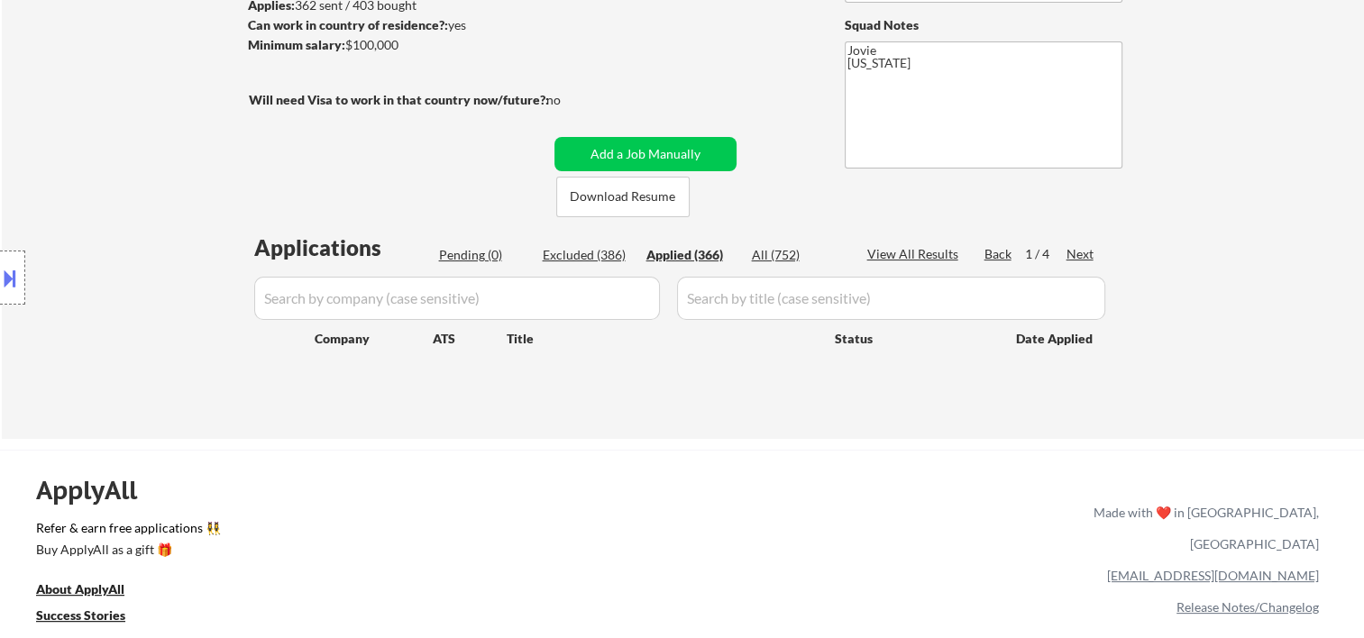
select select ""applied""
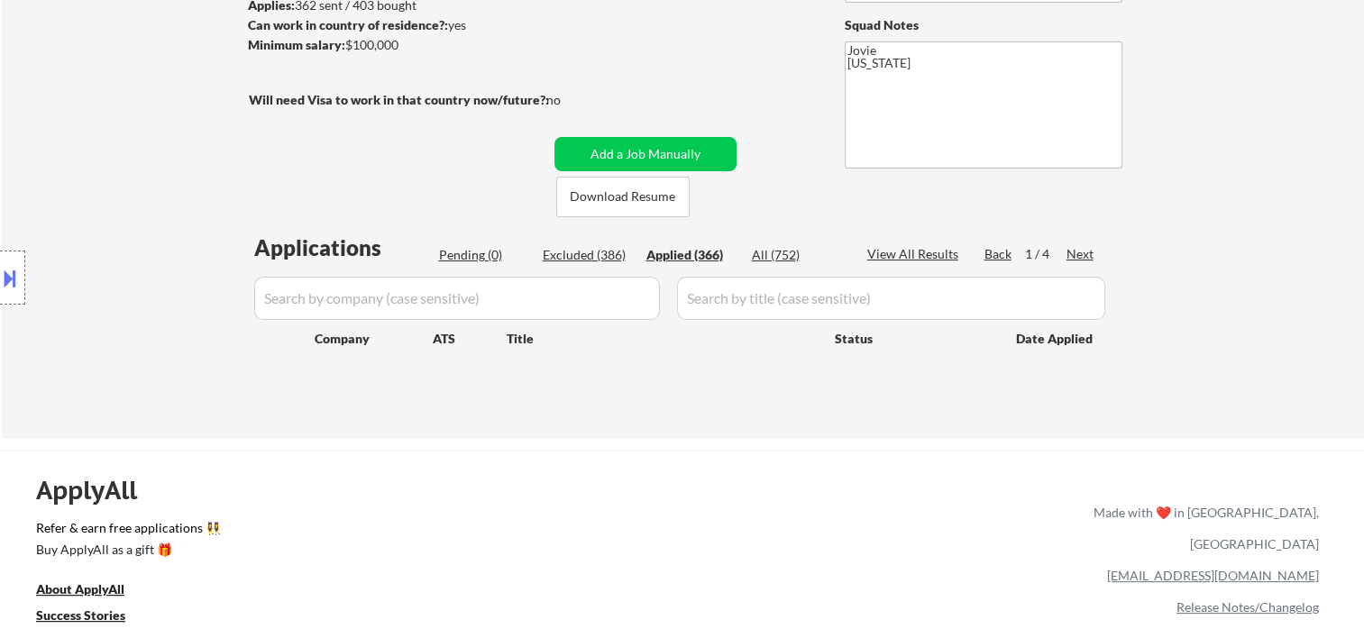
select select ""applied""
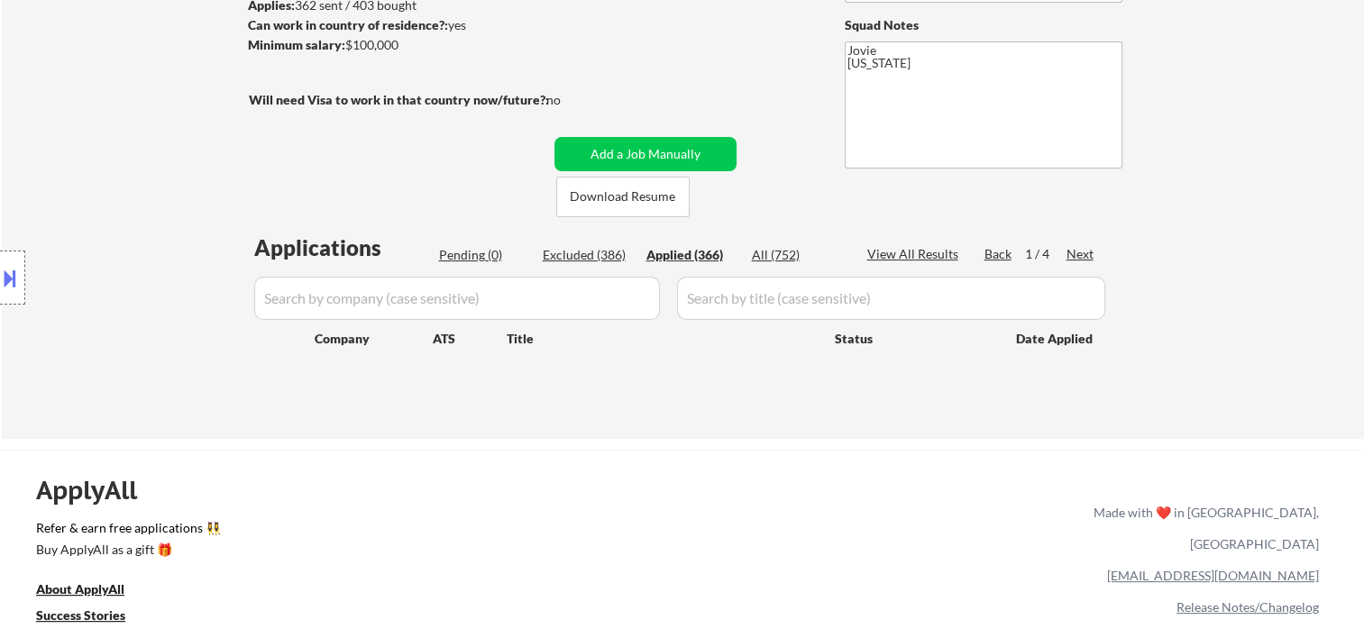
select select ""applied""
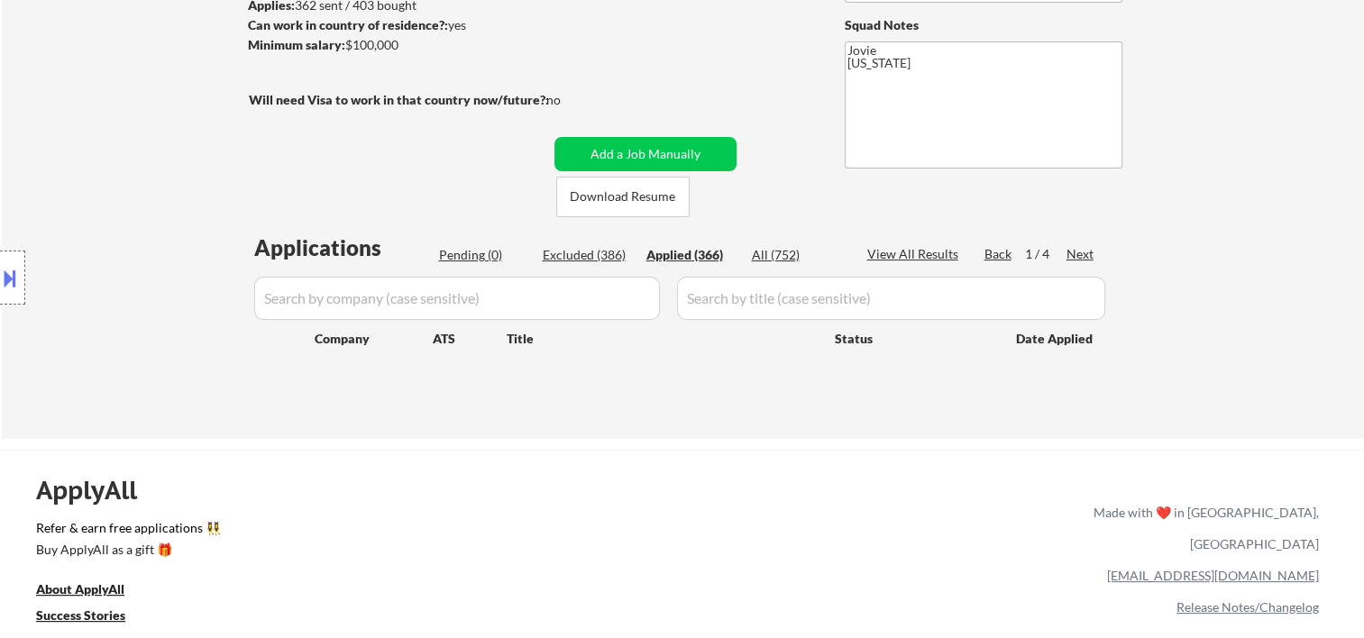
select select ""applied""
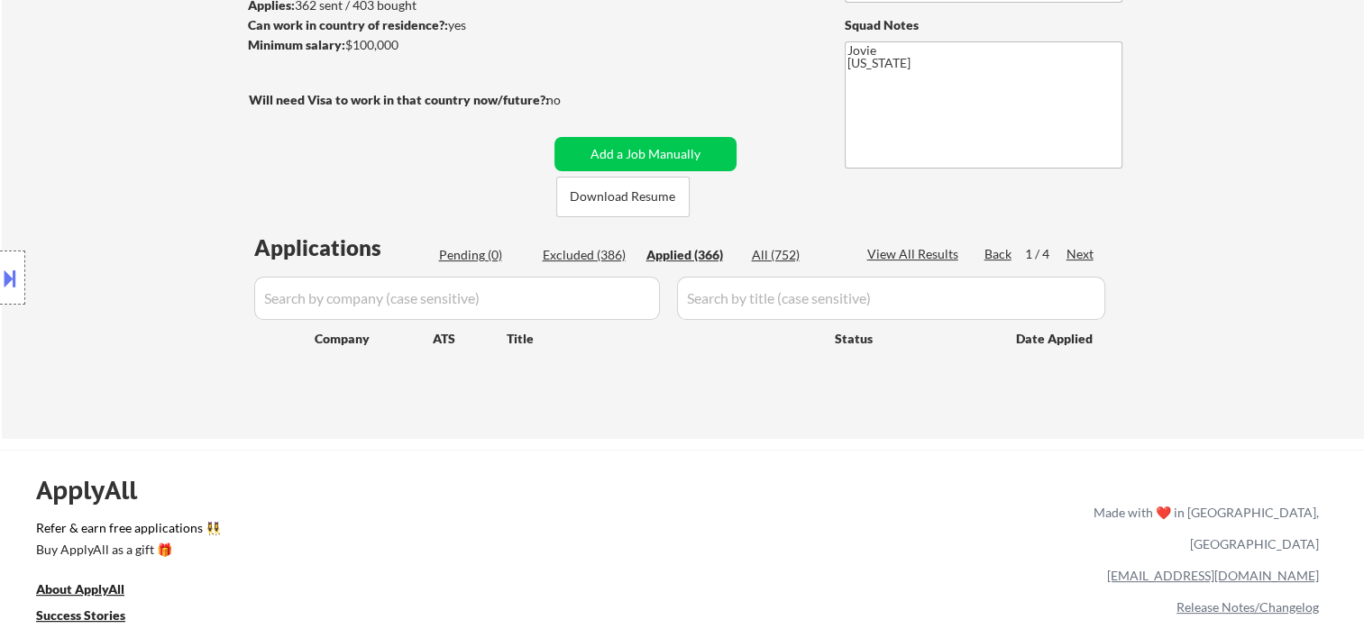
select select ""applied""
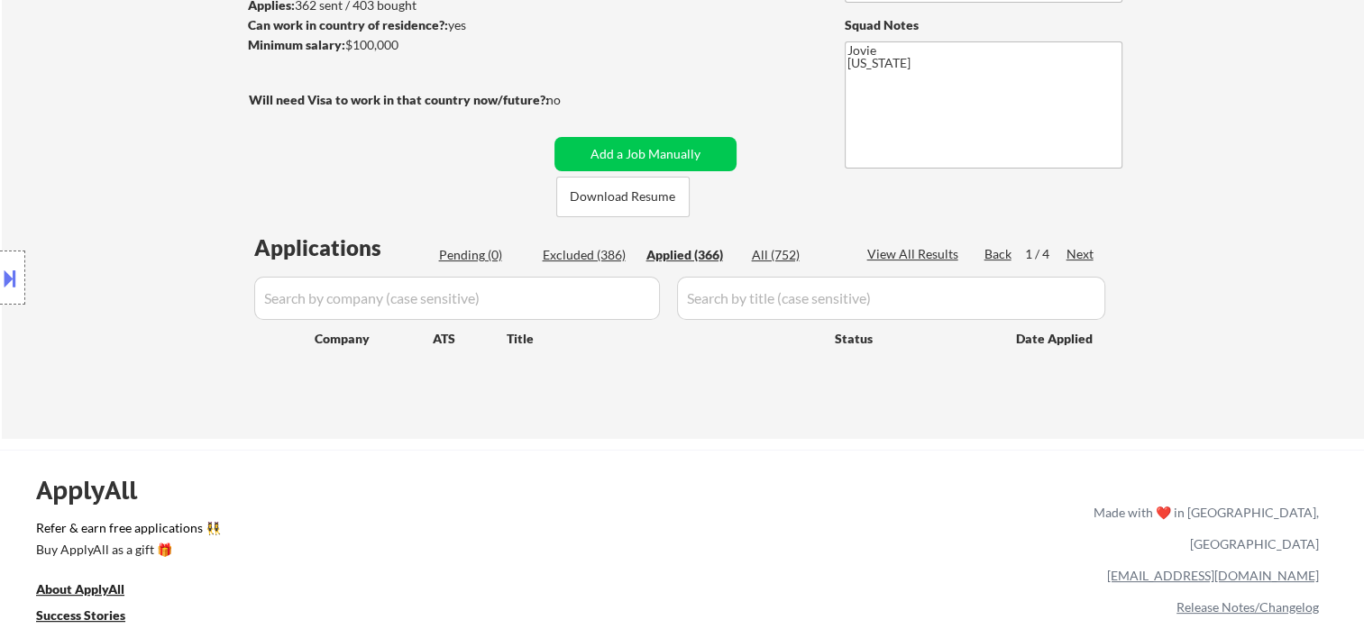
select select ""applied""
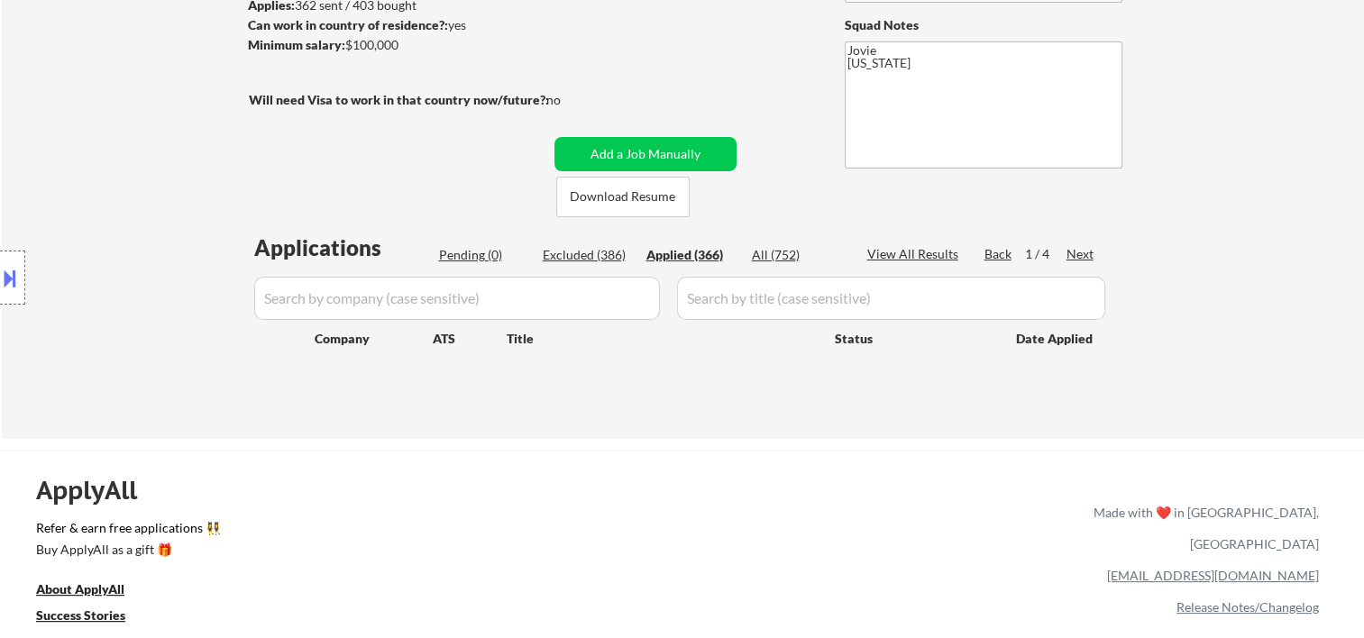
select select ""applied""
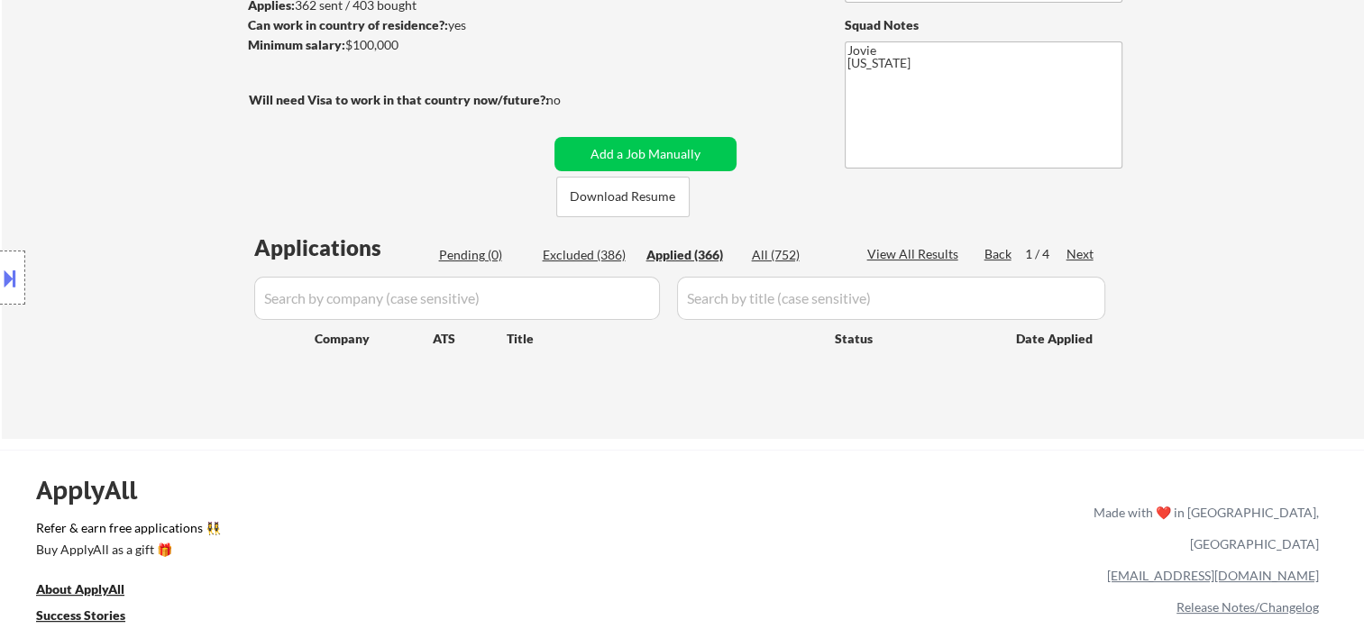
select select ""applied""
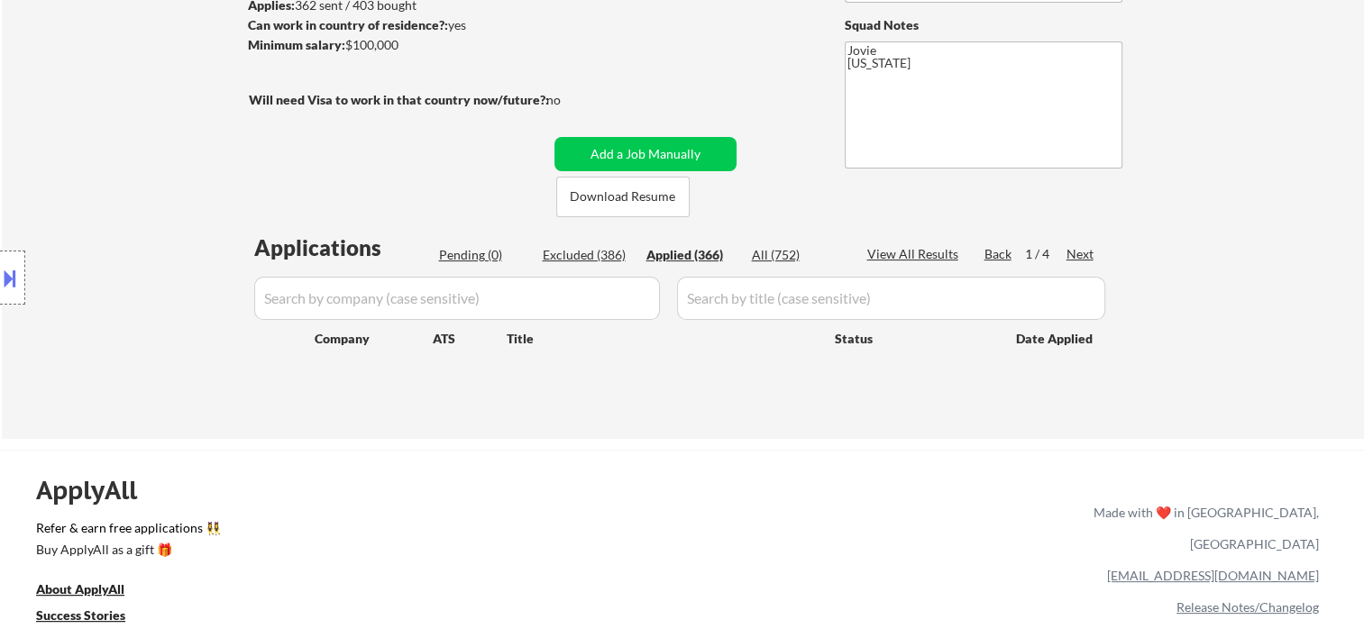
select select ""applied""
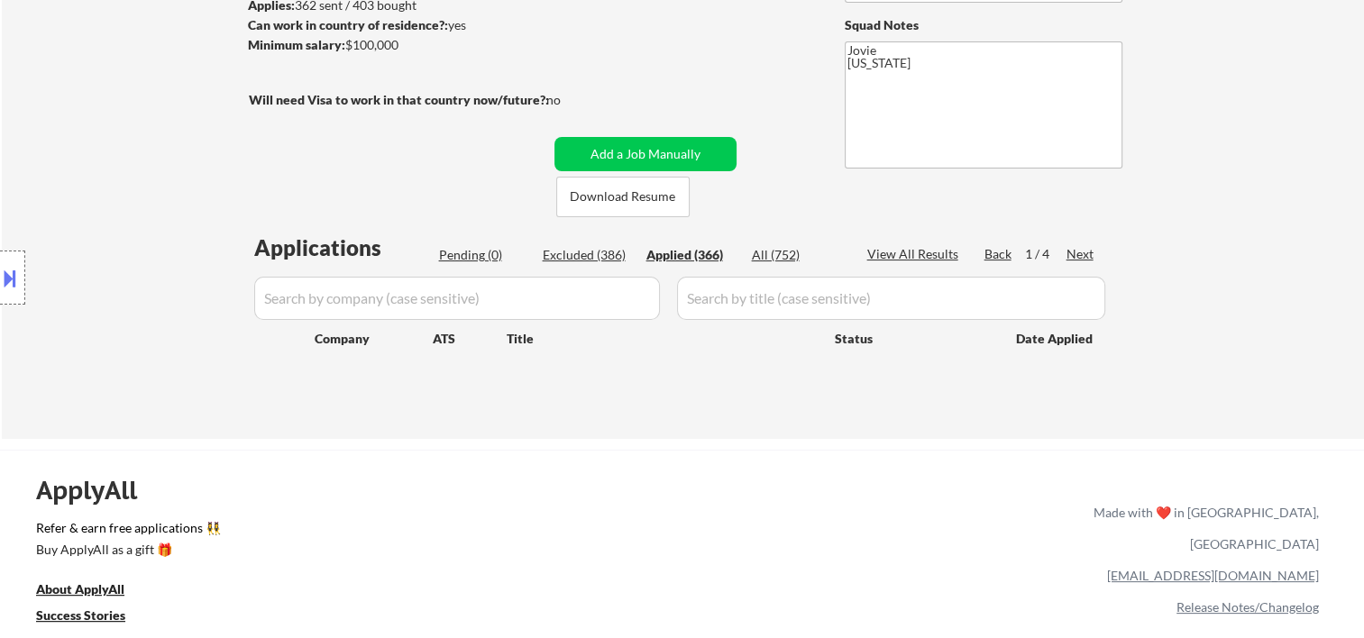
select select ""applied""
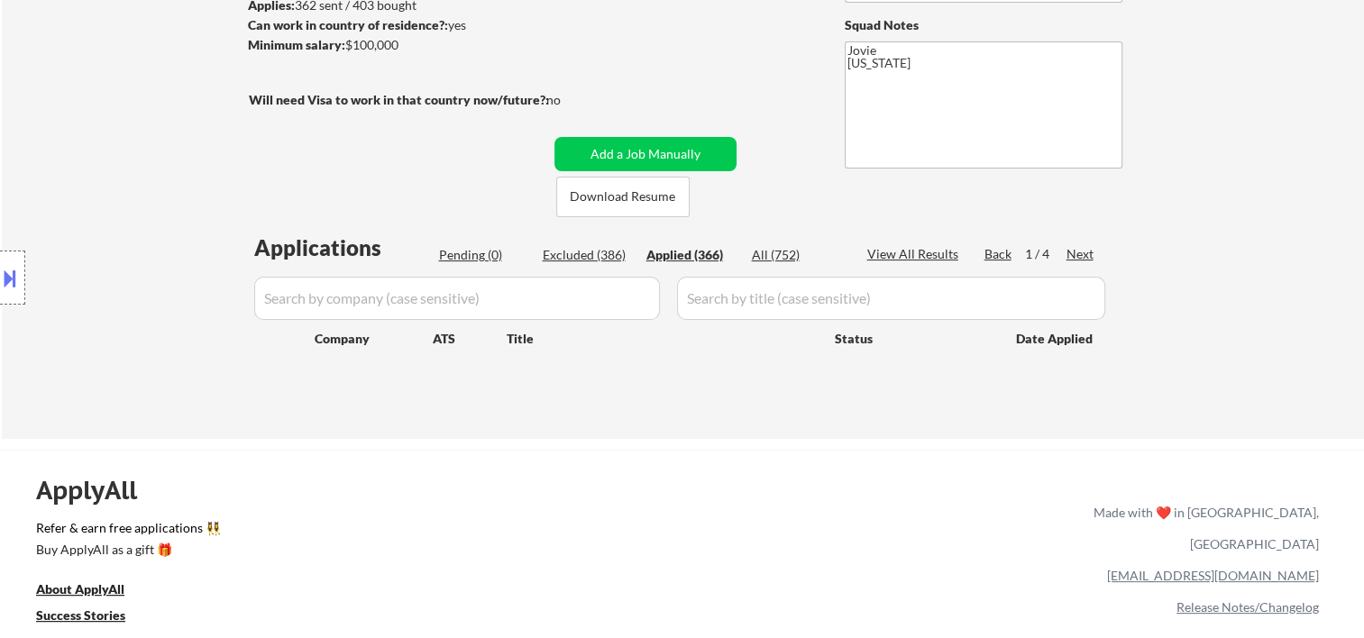
select select ""applied""
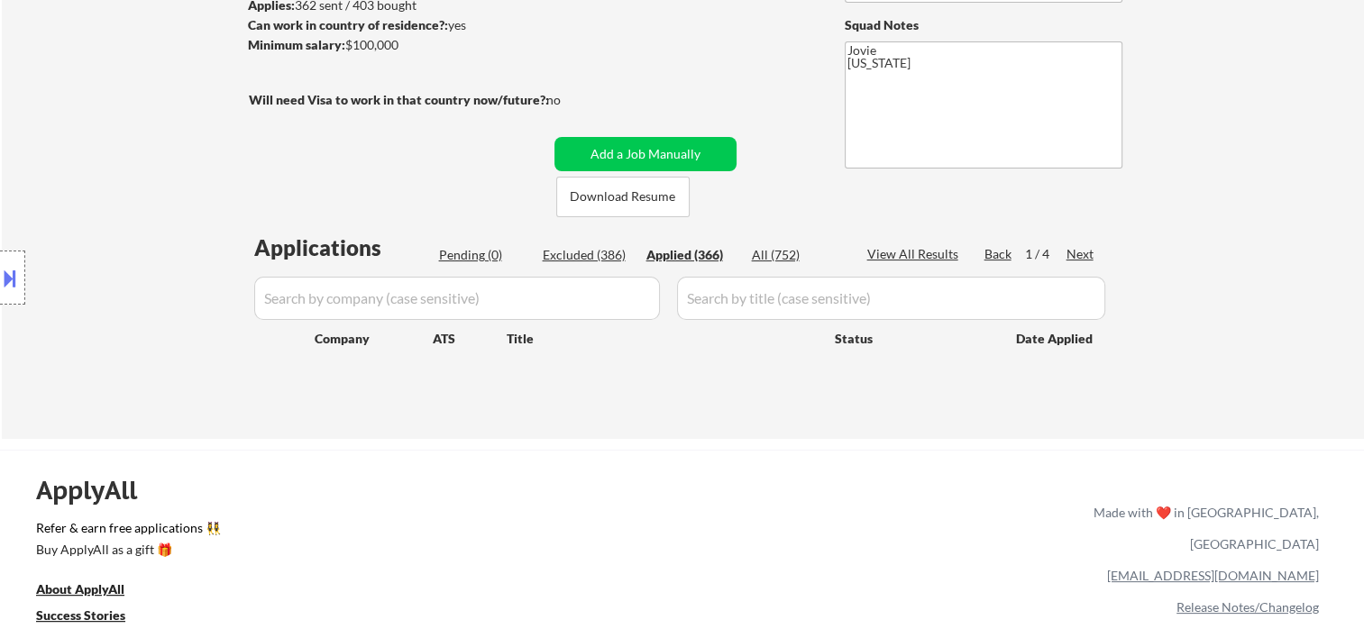
select select ""applied""
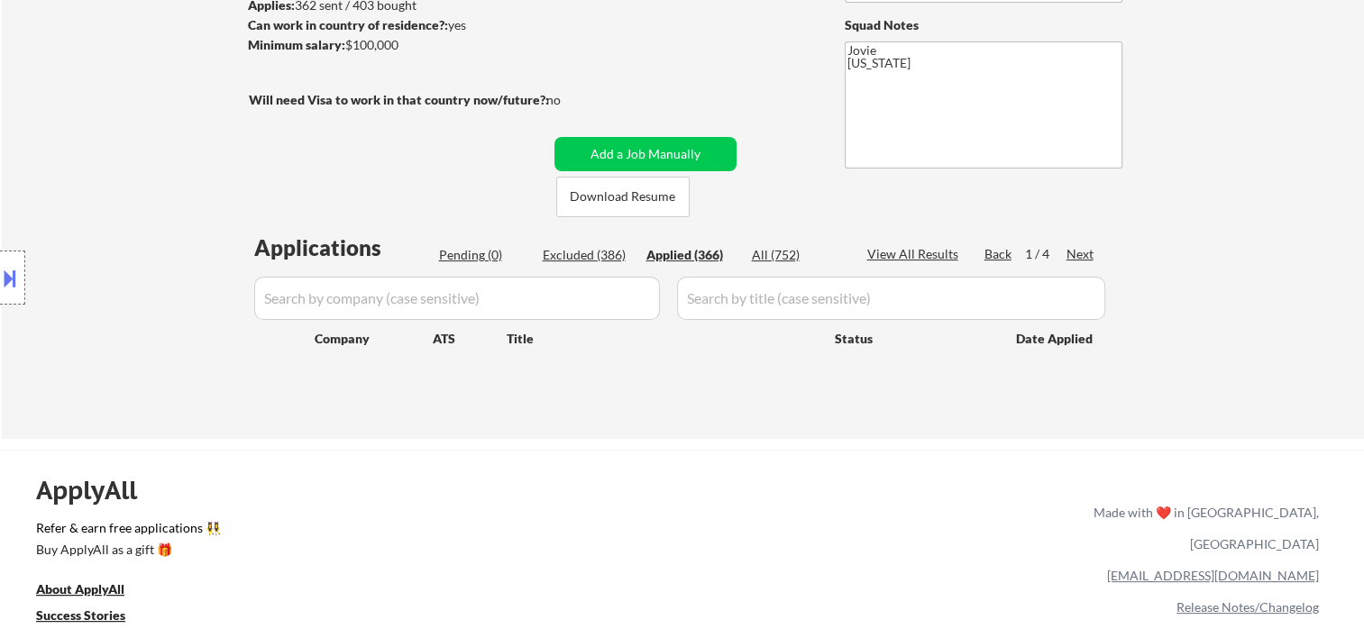
select select ""applied""
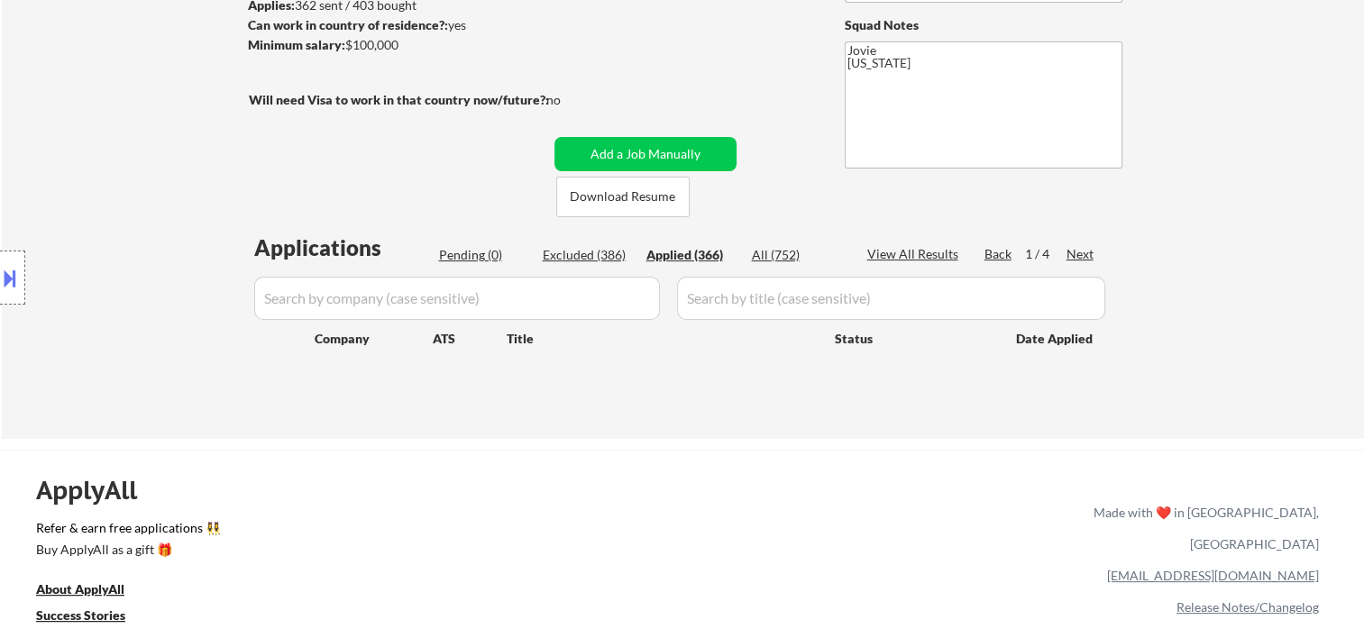
select select ""applied""
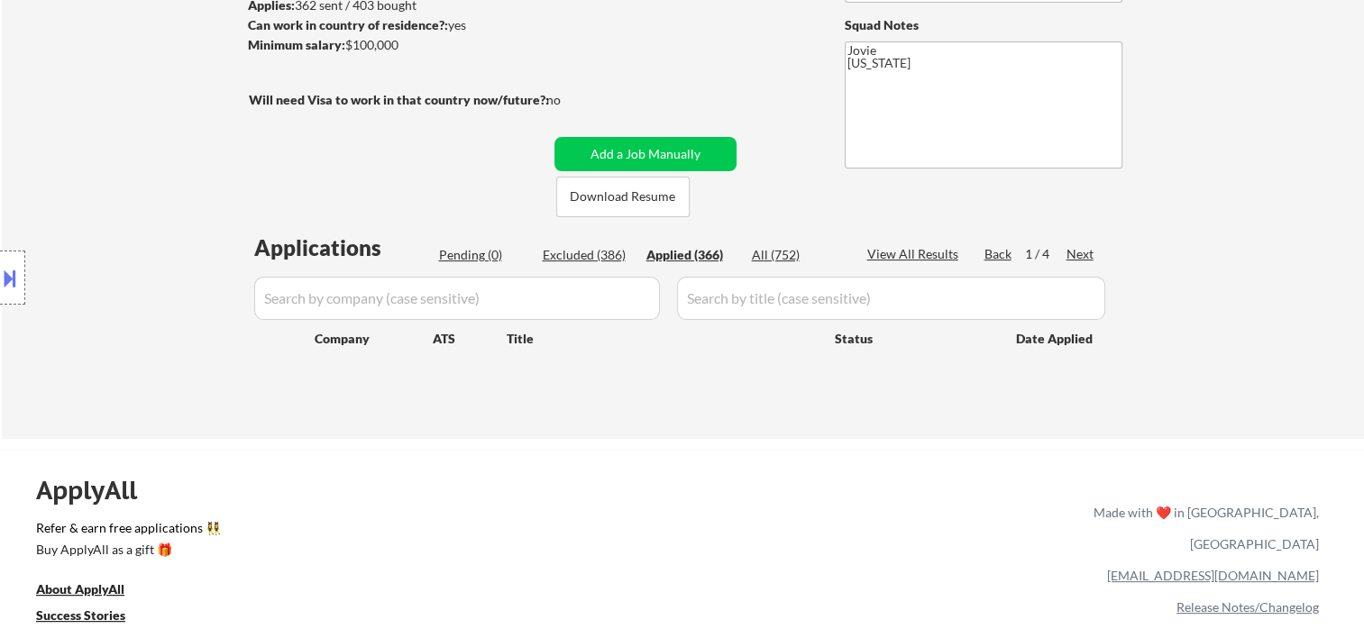
select select ""applied""
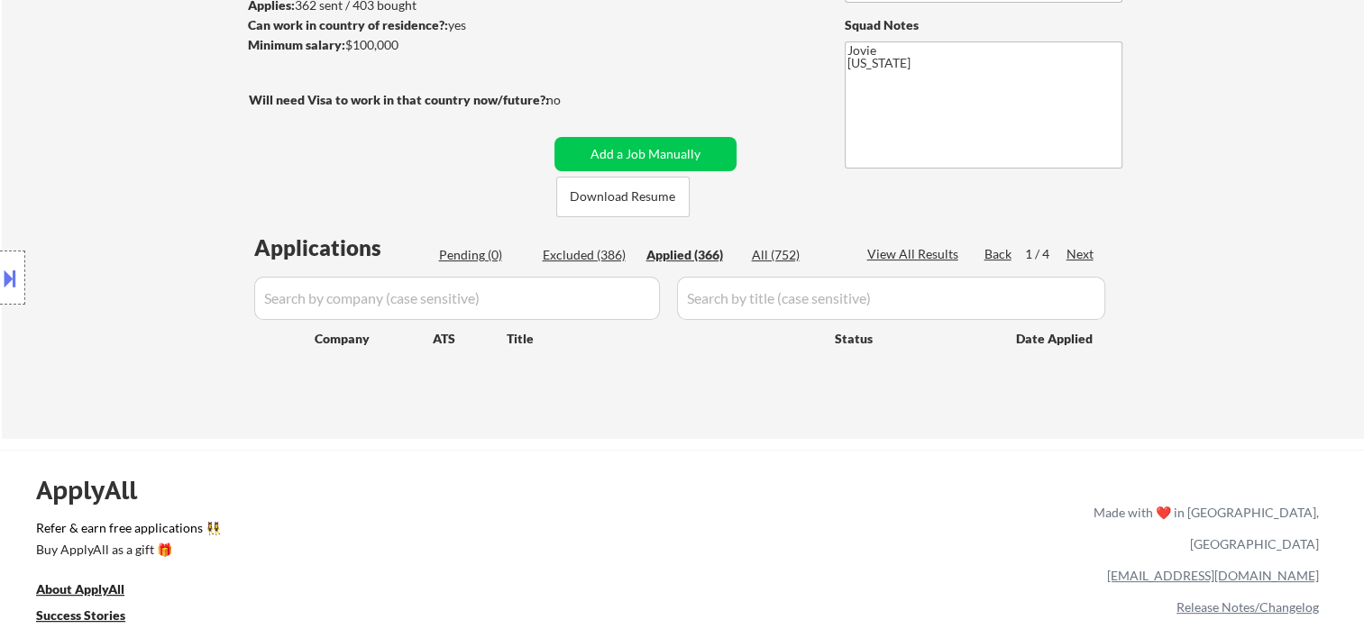
select select ""applied""
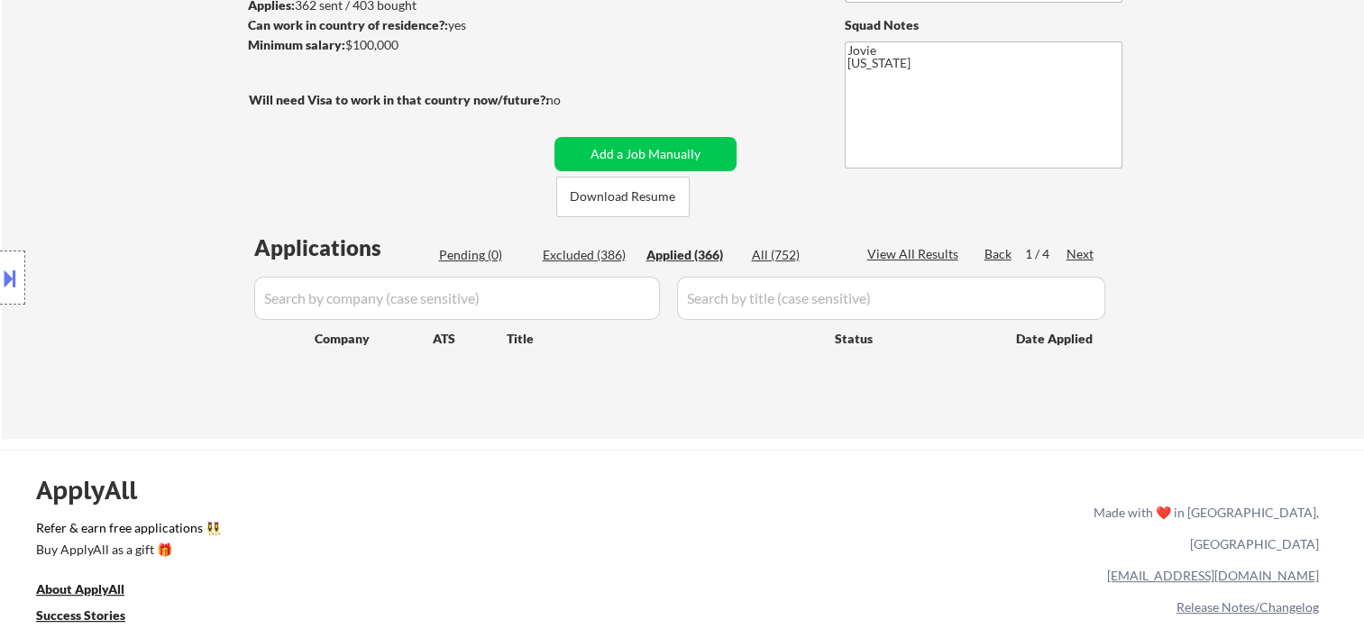
select select ""applied""
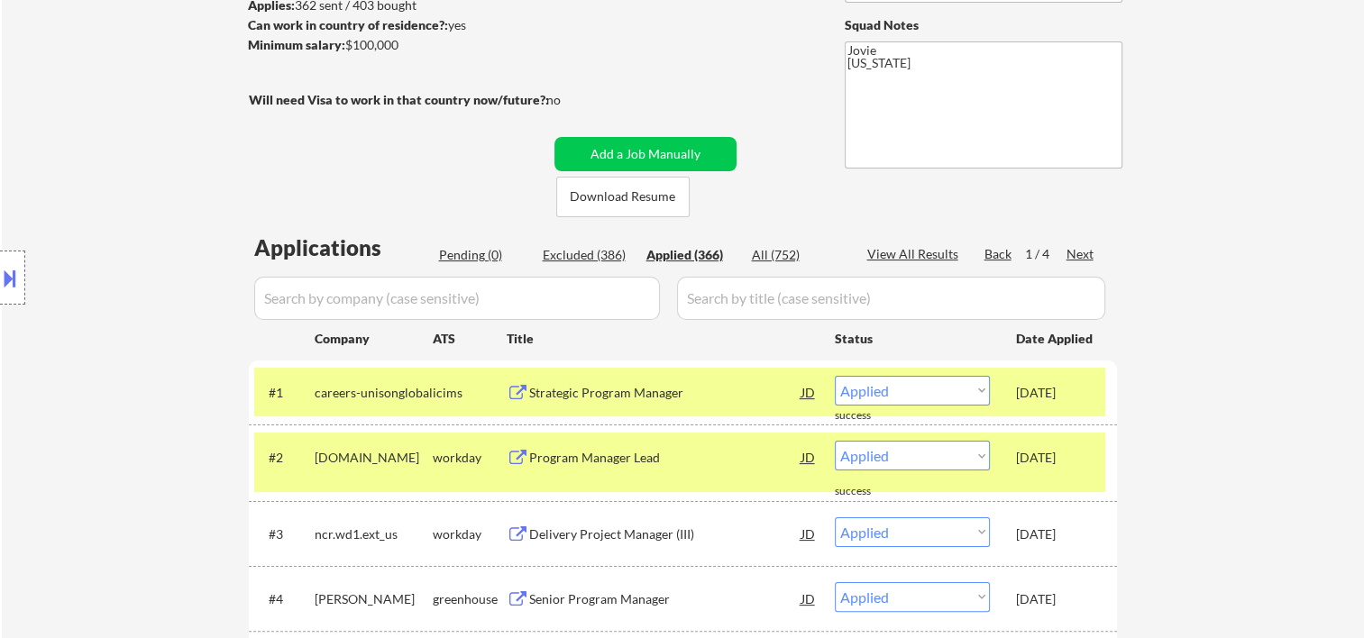
scroll to position [289, 0]
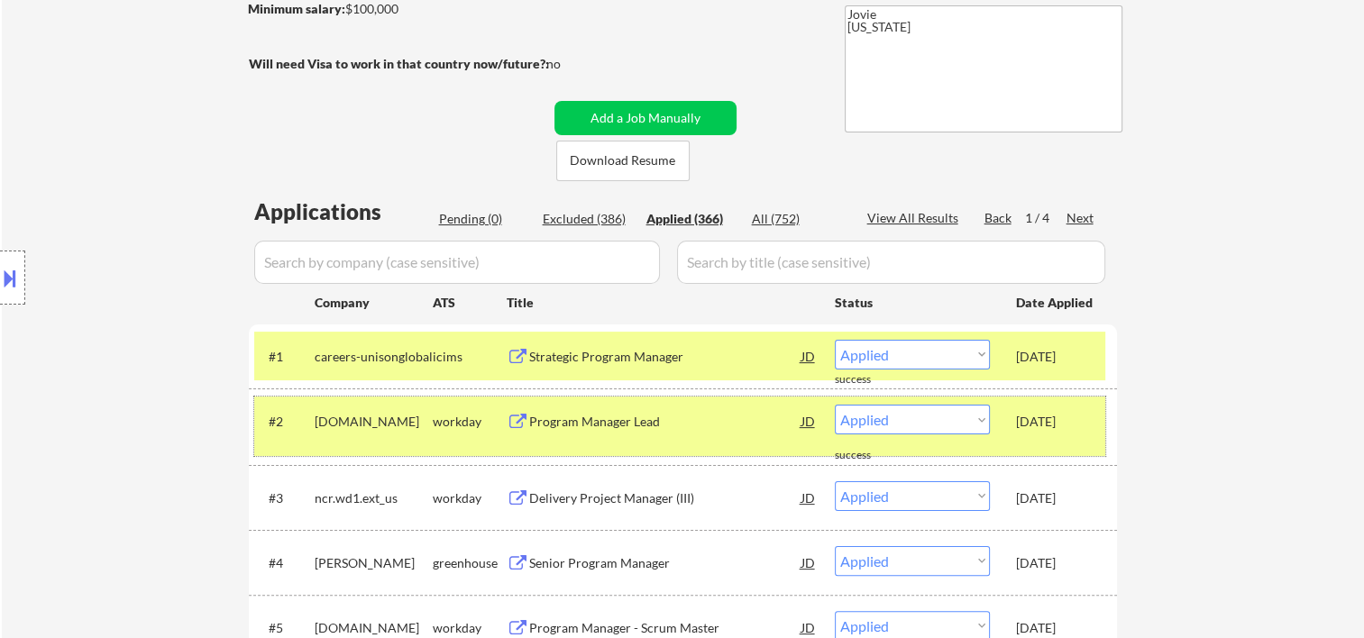
click at [1041, 429] on div "[DATE]" at bounding box center [1055, 422] width 79 height 18
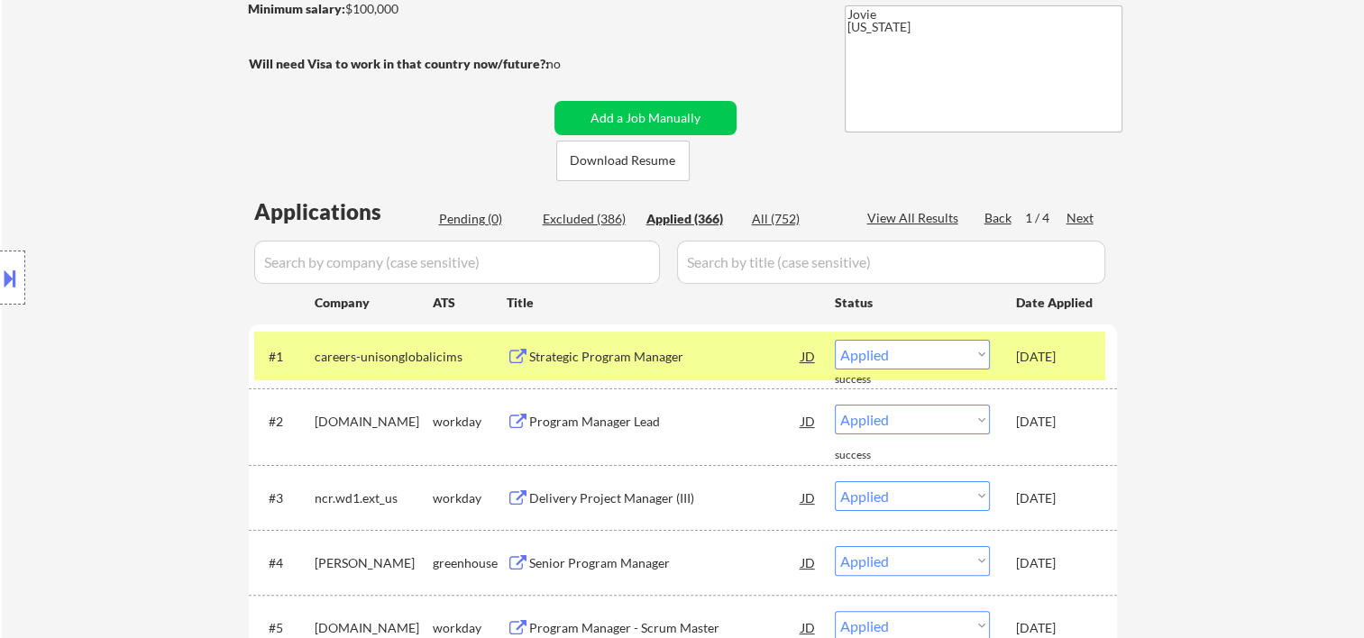
click at [1034, 372] on div "#1 careers-unisonglobal icims Strategic Program Manager JD warning_amber Choose…" at bounding box center [679, 356] width 851 height 49
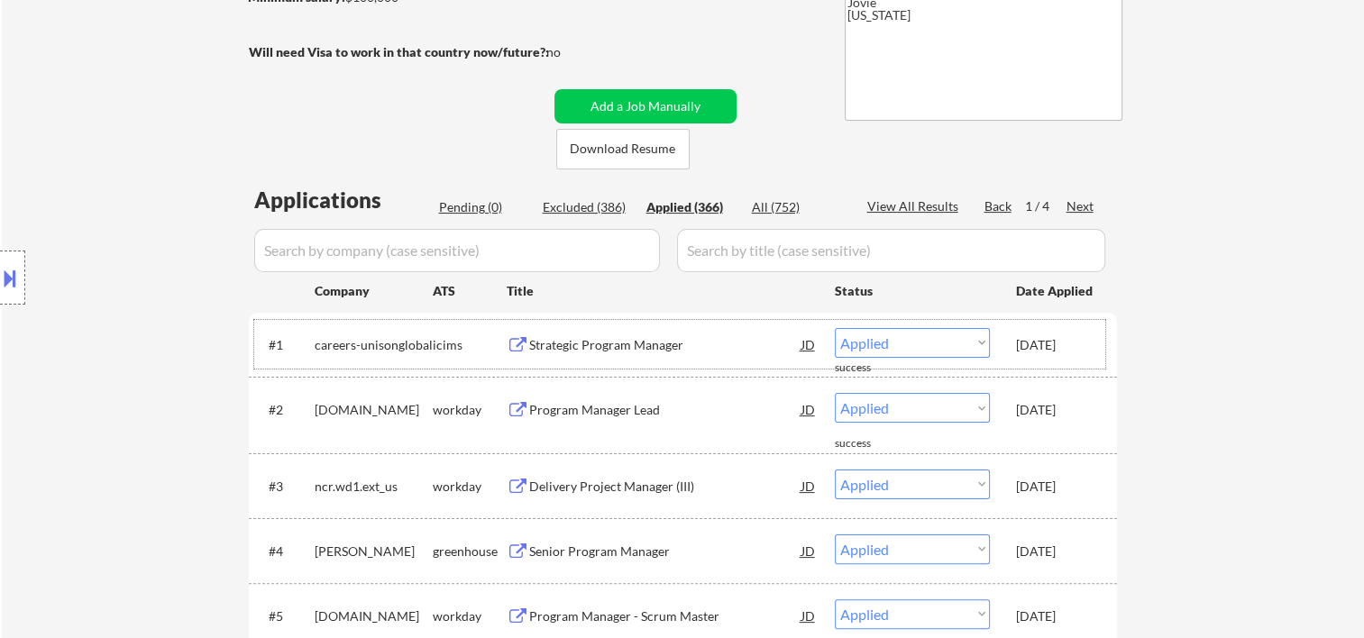
scroll to position [0, 0]
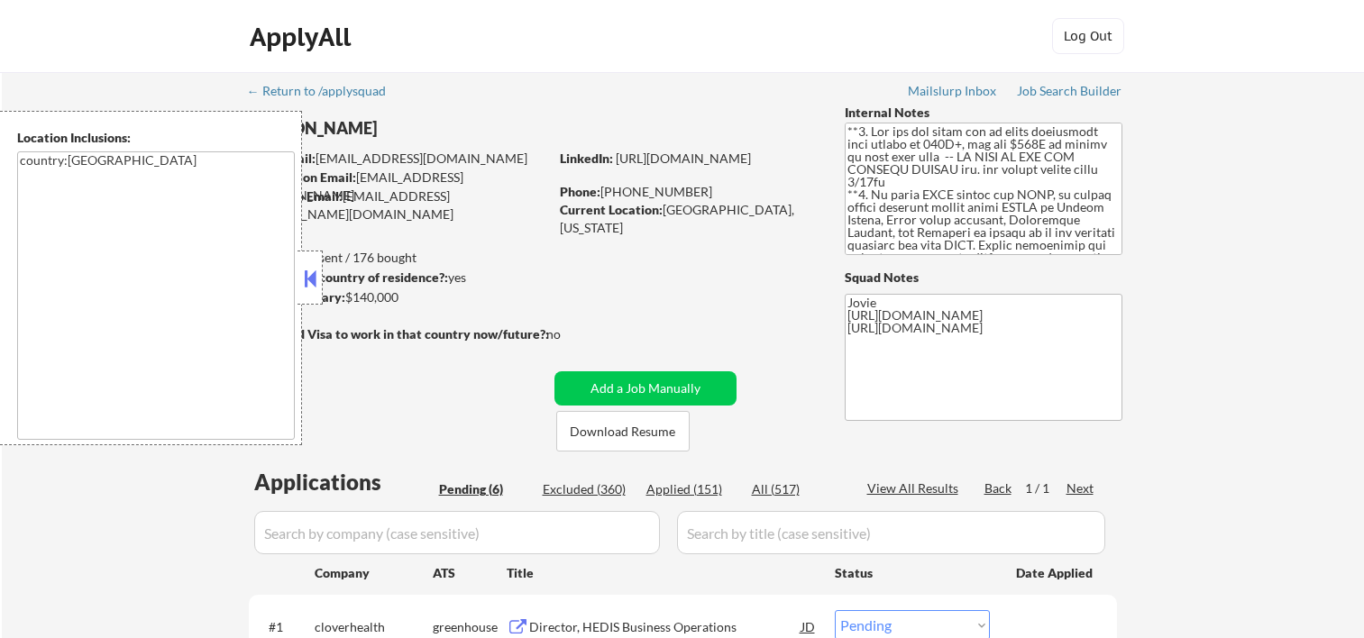
select select ""pending""
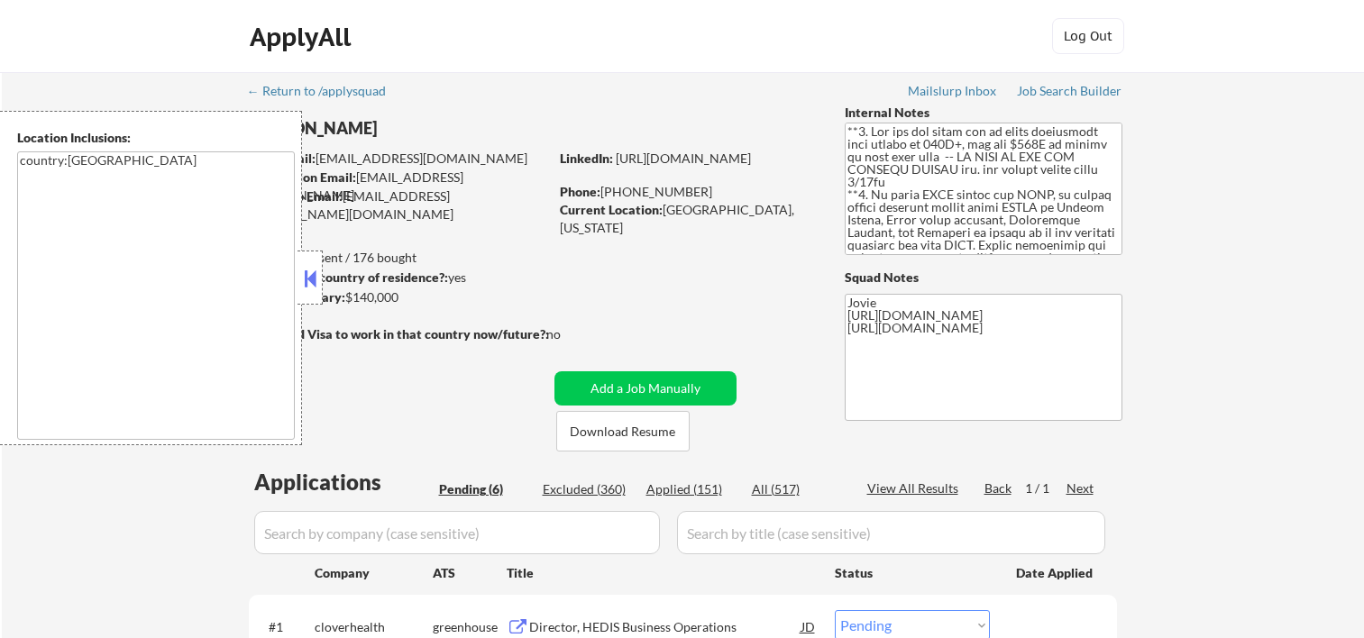
select select ""pending""
click at [314, 280] on button at bounding box center [310, 278] width 20 height 27
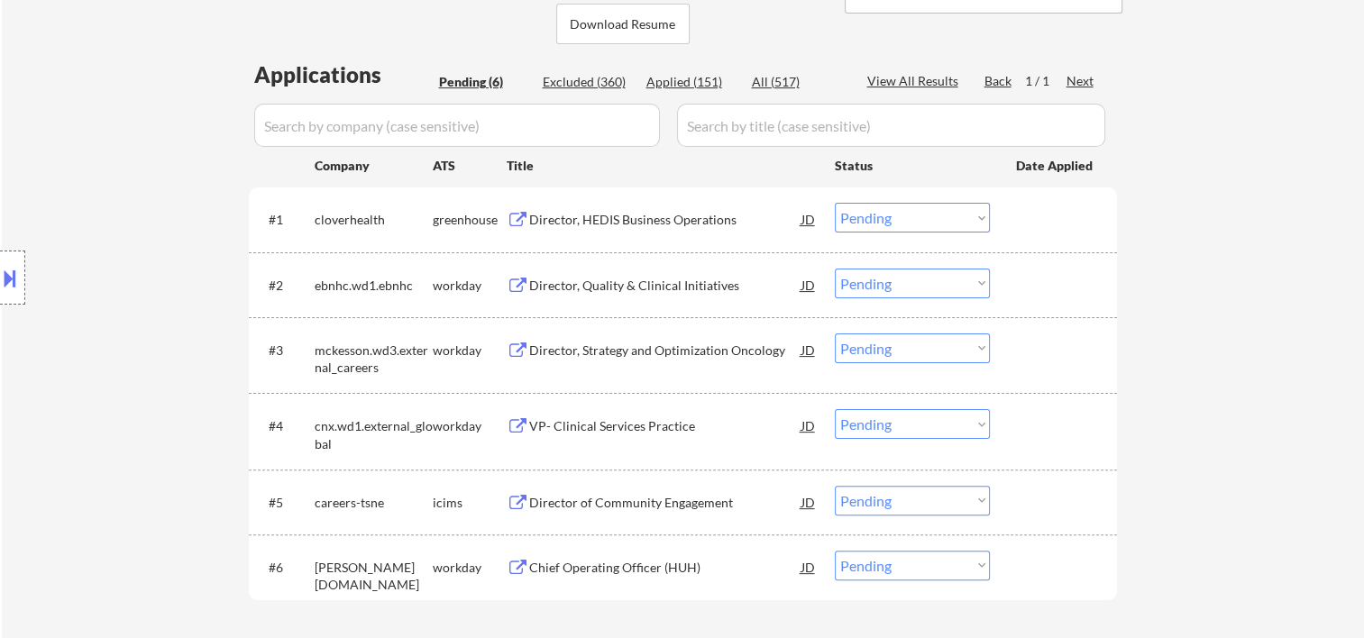
scroll to position [420, 0]
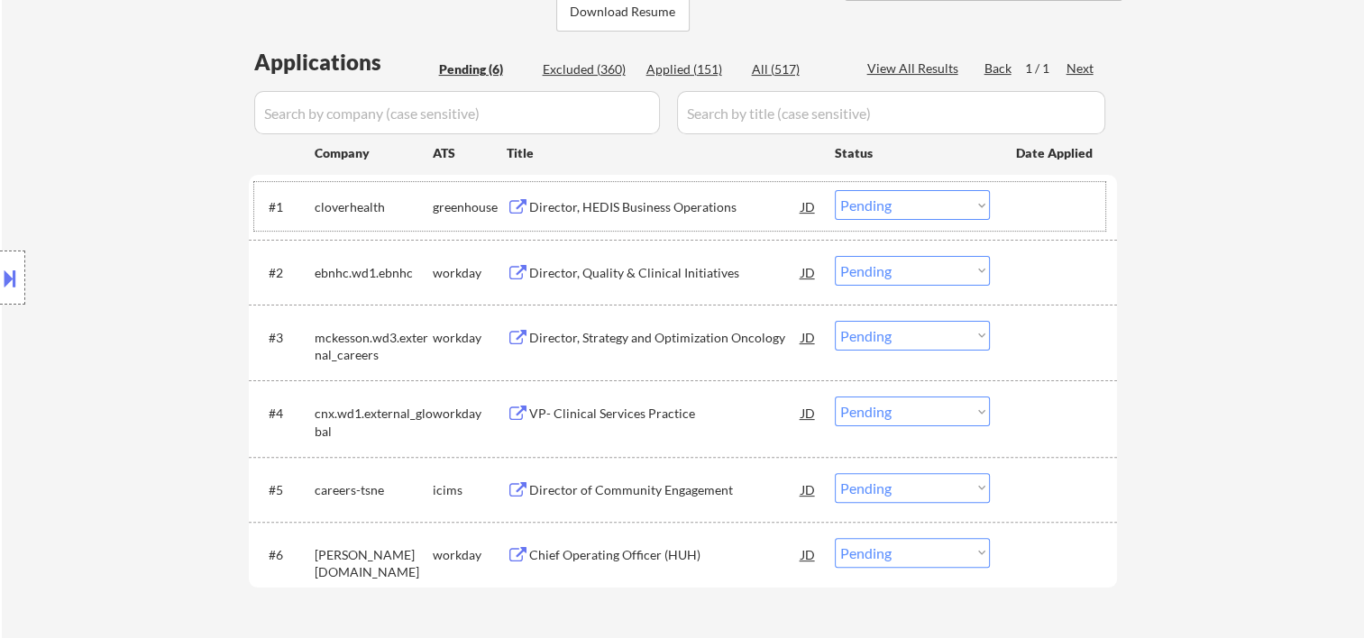
click at [1034, 209] on div at bounding box center [1055, 206] width 79 height 32
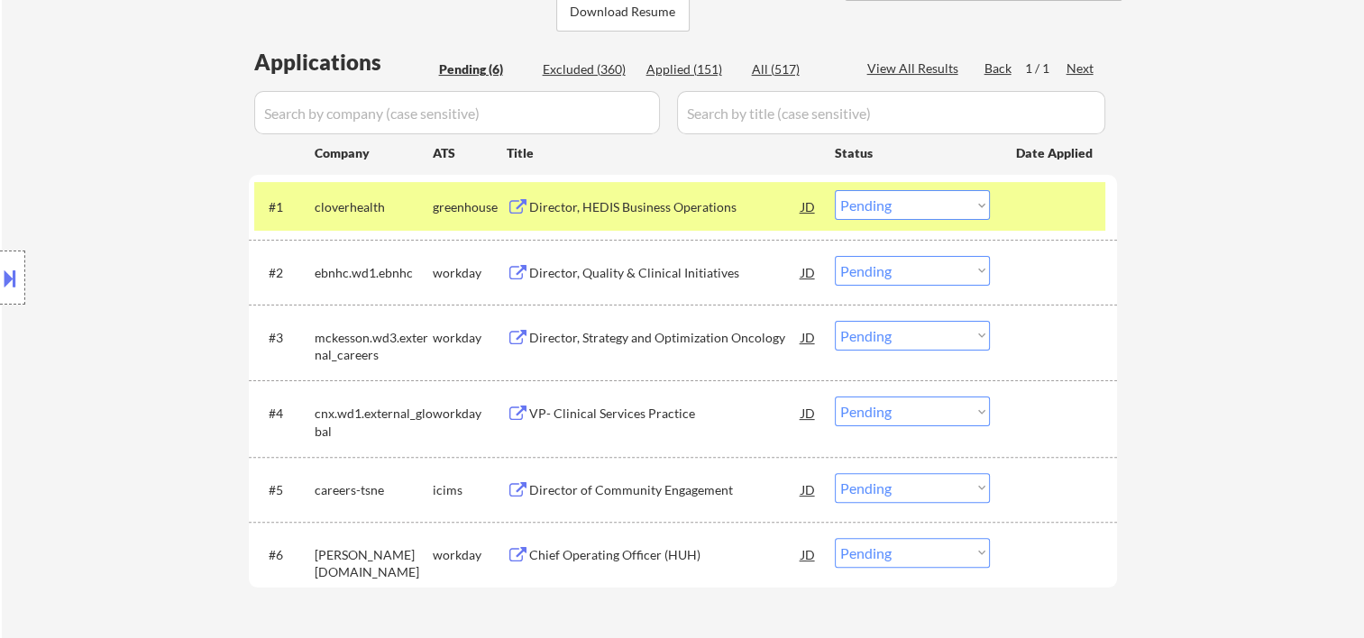
click at [634, 219] on div "Director, HEDIS Business Operations" at bounding box center [665, 206] width 272 height 32
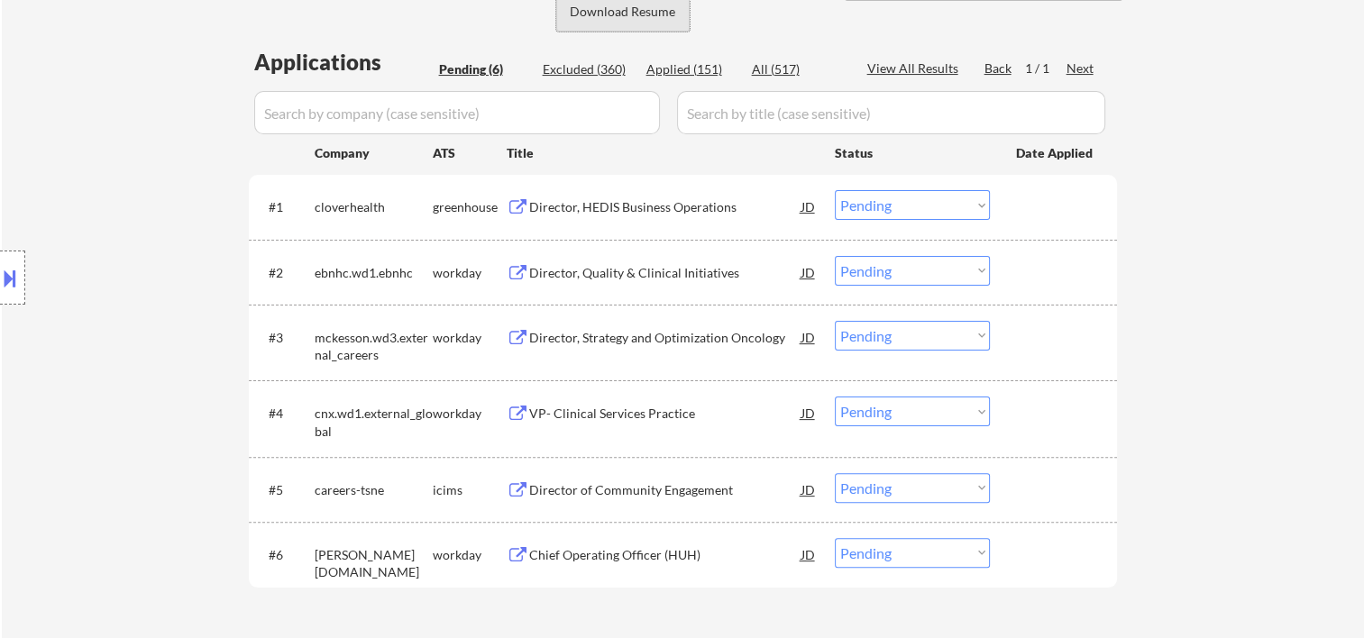
click at [611, 14] on button "Download Resume" at bounding box center [622, 11] width 133 height 41
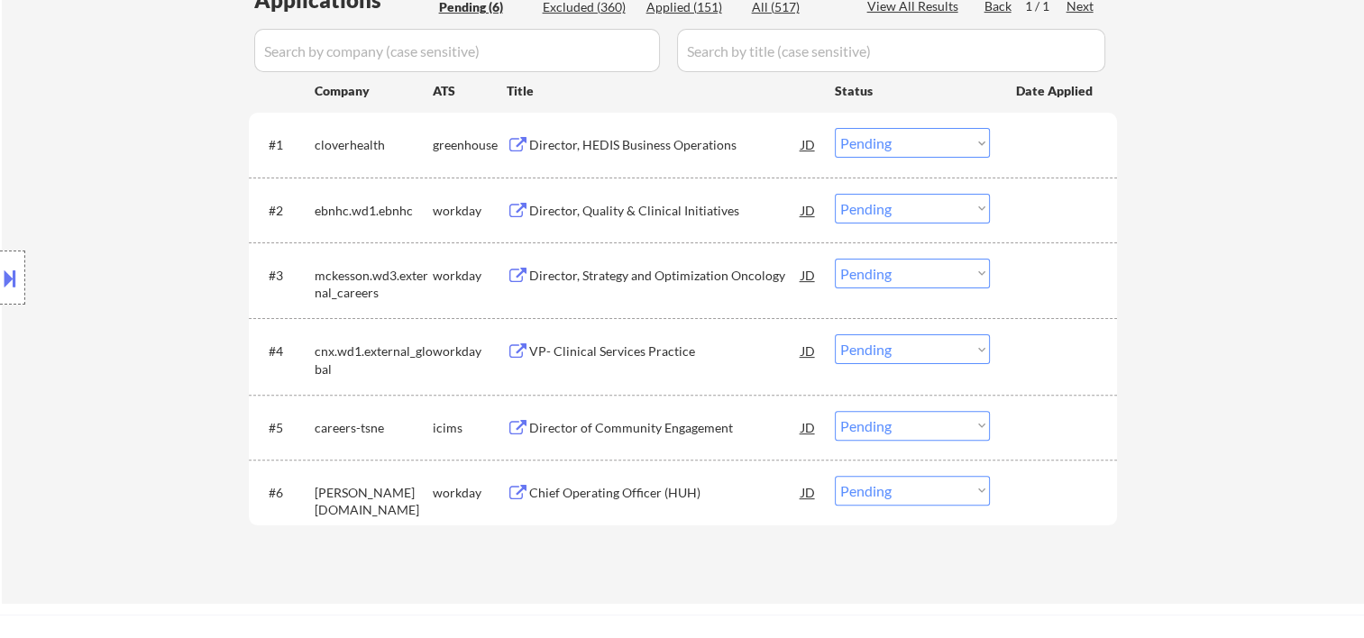
scroll to position [480, 0]
click at [920, 153] on select "Choose an option... Pending Applied Excluded (Questions) Excluded (Expired) Exc…" at bounding box center [912, 146] width 155 height 30
click at [835, 131] on select "Choose an option... Pending Applied Excluded (Questions) Excluded (Expired) Exc…" at bounding box center [912, 146] width 155 height 30
select select ""pending""
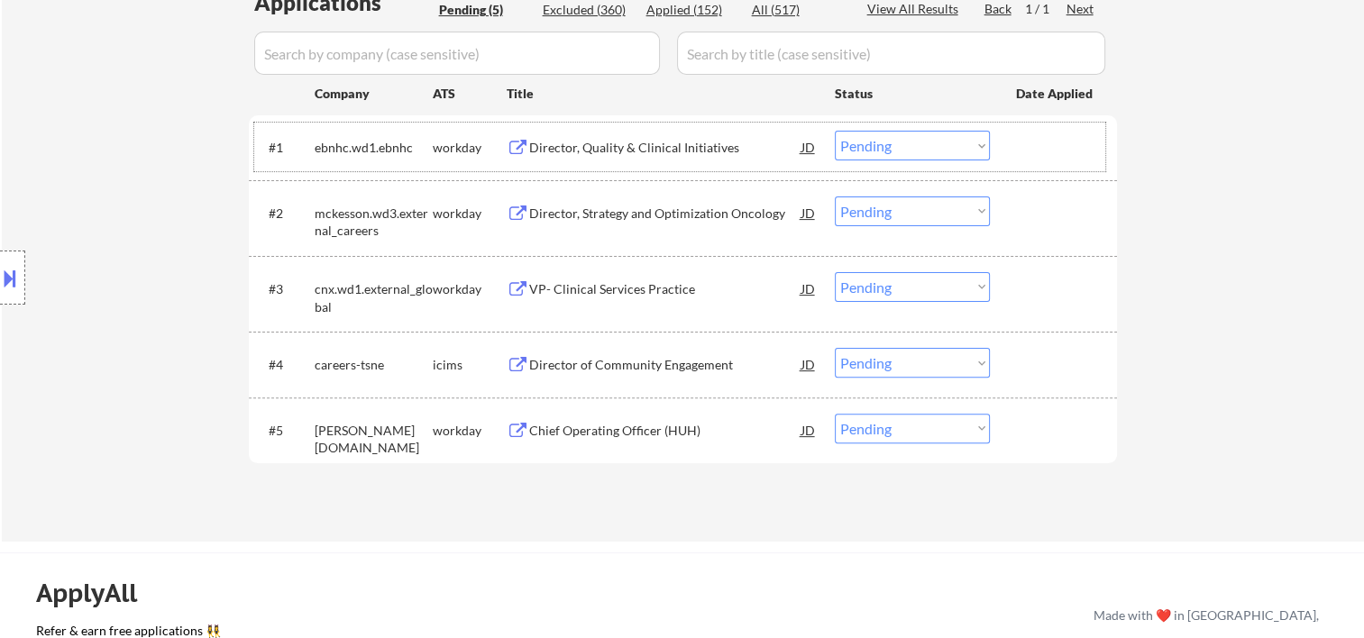
click at [1031, 131] on div at bounding box center [1055, 147] width 79 height 32
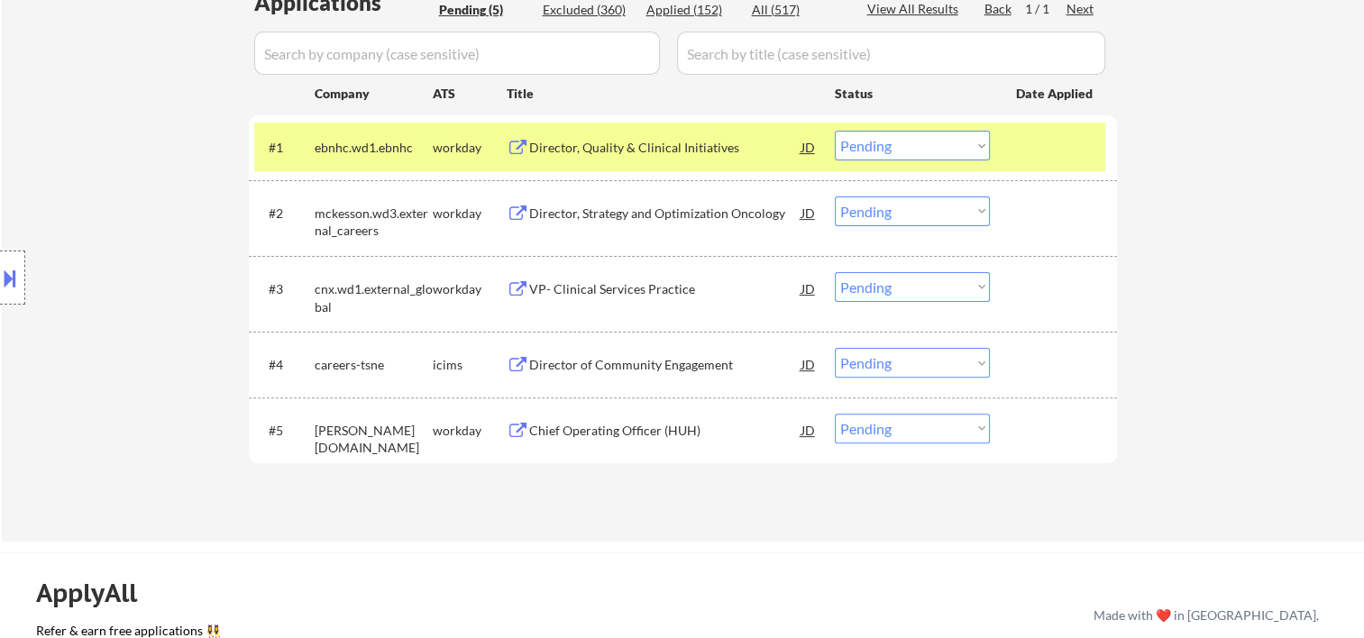
click at [694, 150] on div "Director, Quality & Clinical Initiatives" at bounding box center [665, 148] width 272 height 18
